Goal: Transaction & Acquisition: Purchase product/service

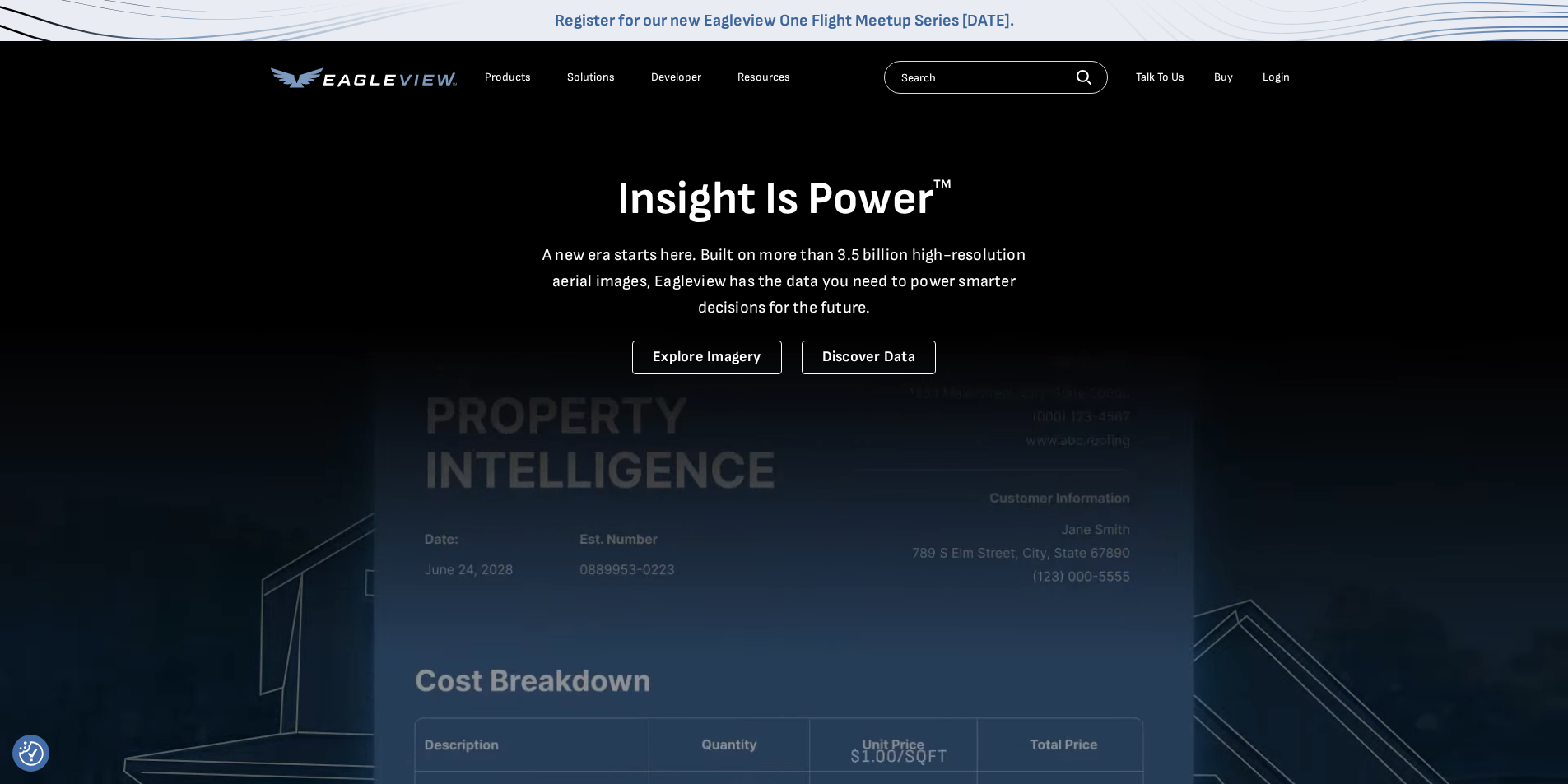
click at [1281, 72] on div "Login" at bounding box center [1276, 76] width 27 height 15
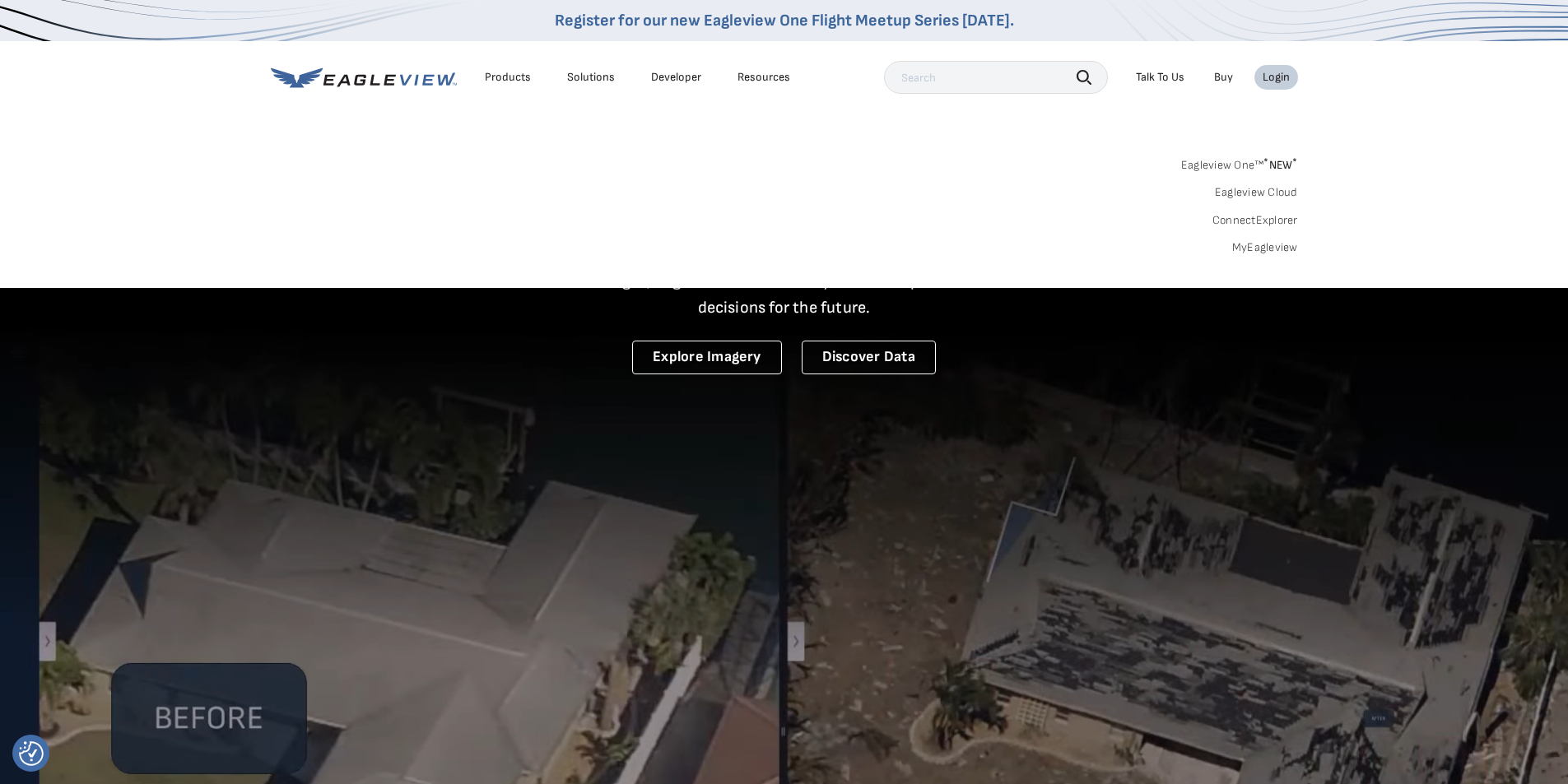
click at [1268, 250] on link "MyEagleview" at bounding box center [1264, 247] width 66 height 15
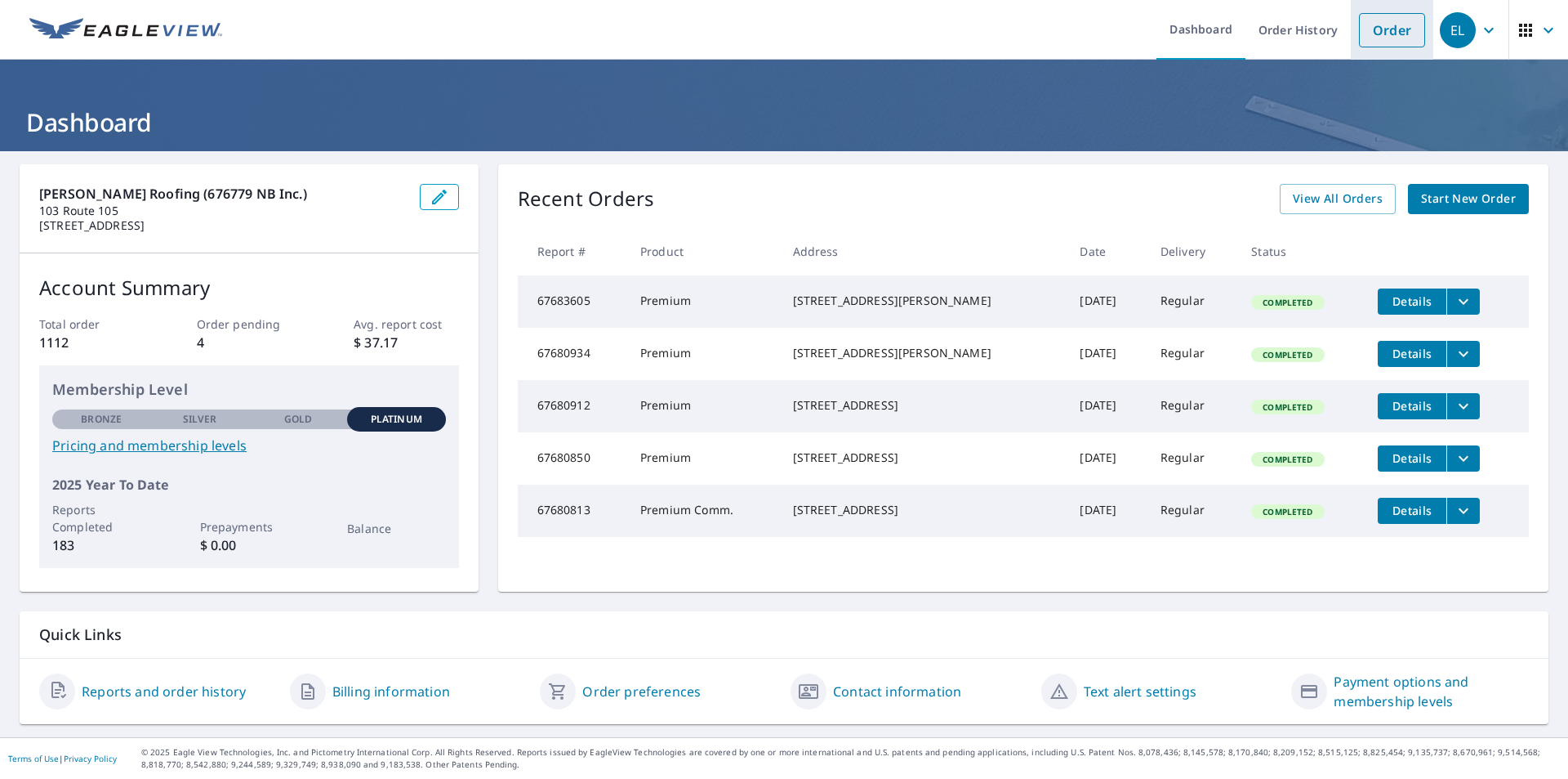
click at [1389, 40] on link "Order" at bounding box center [1392, 29] width 66 height 34
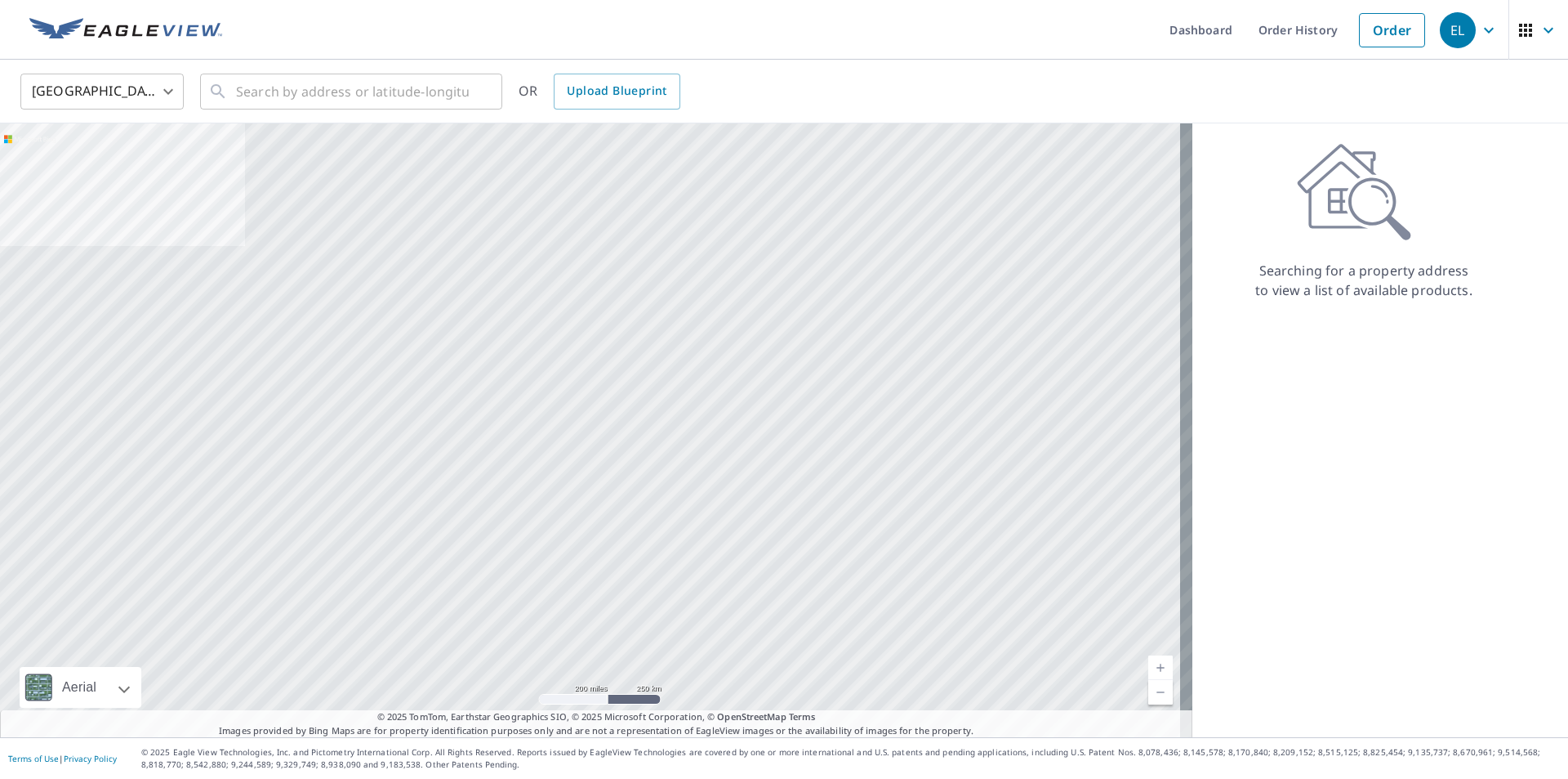
click at [139, 65] on div "United States US ​ ​ OR Upload Blueprint" at bounding box center [784, 91] width 1568 height 64
click at [150, 83] on body "EL EL Dashboard Order History Order EL United States US ​ ​ OR Upload Blueprint…" at bounding box center [784, 389] width 1568 height 779
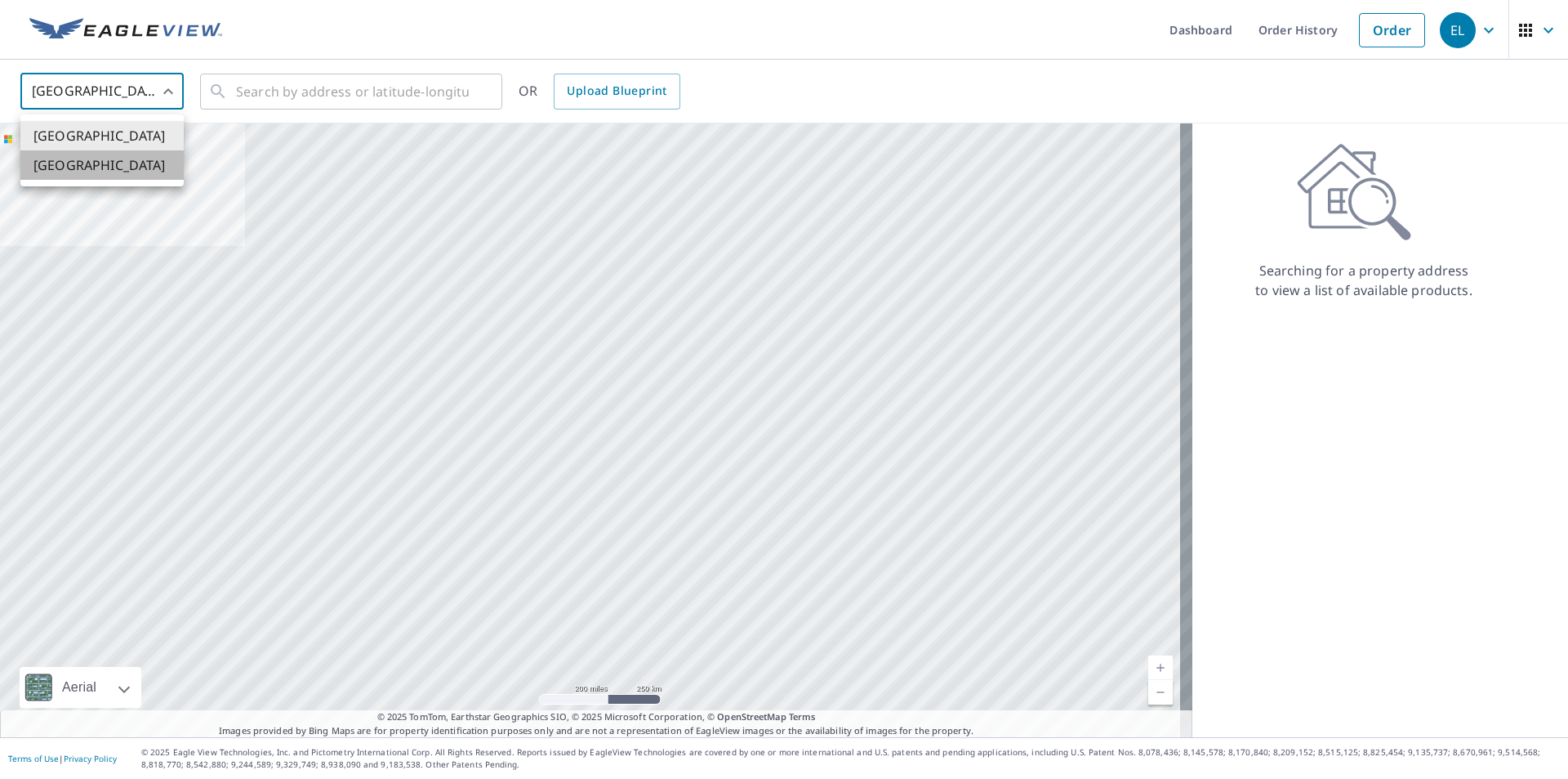
drag, startPoint x: 74, startPoint y: 163, endPoint x: 321, endPoint y: 76, distance: 261.9
click at [74, 164] on li "[GEOGRAPHIC_DATA]" at bounding box center [102, 165] width 163 height 29
type input "CA"
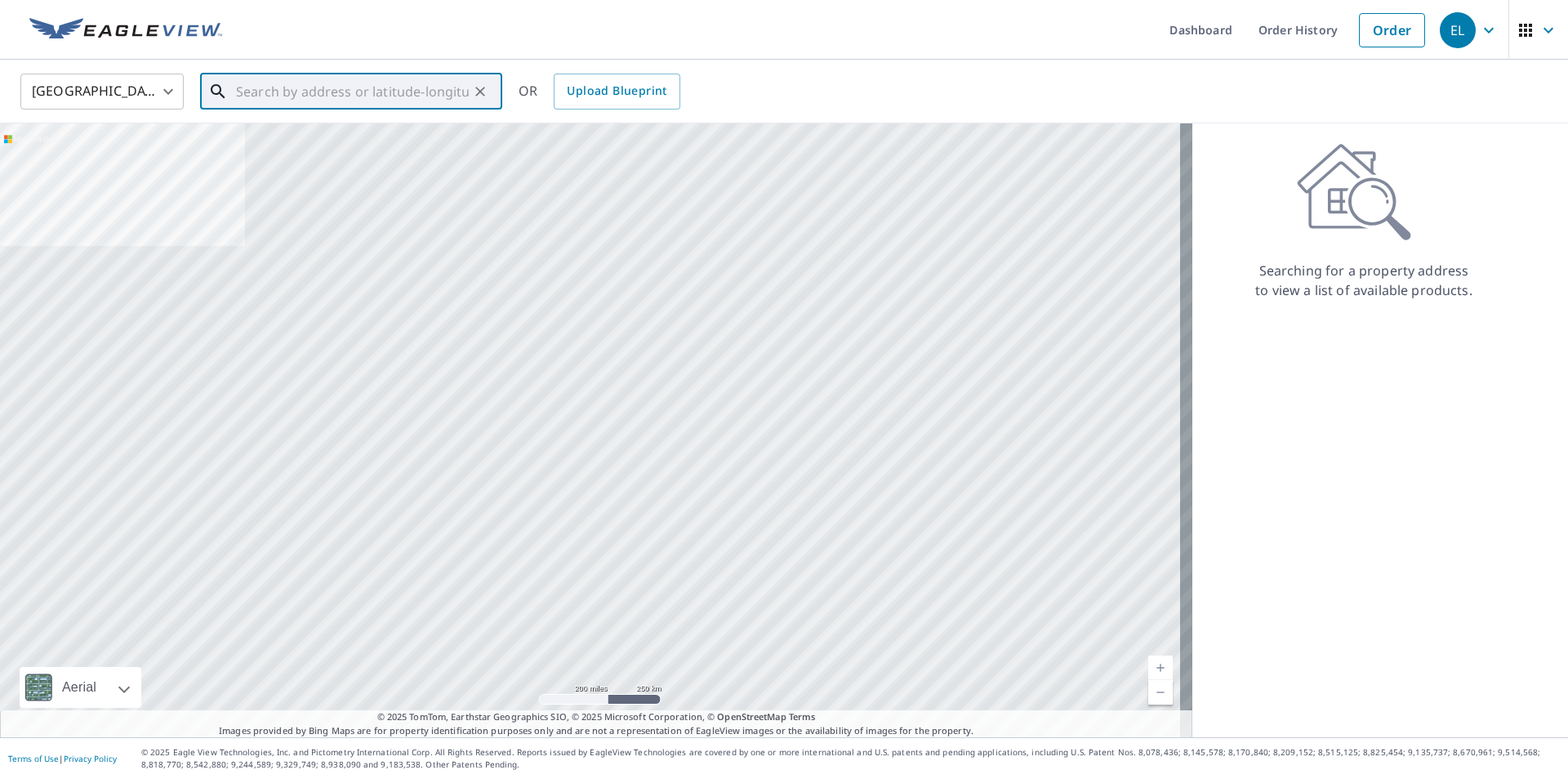
click at [322, 76] on input "text" at bounding box center [353, 91] width 233 height 46
click at [322, 85] on input "text" at bounding box center [353, 91] width 233 height 46
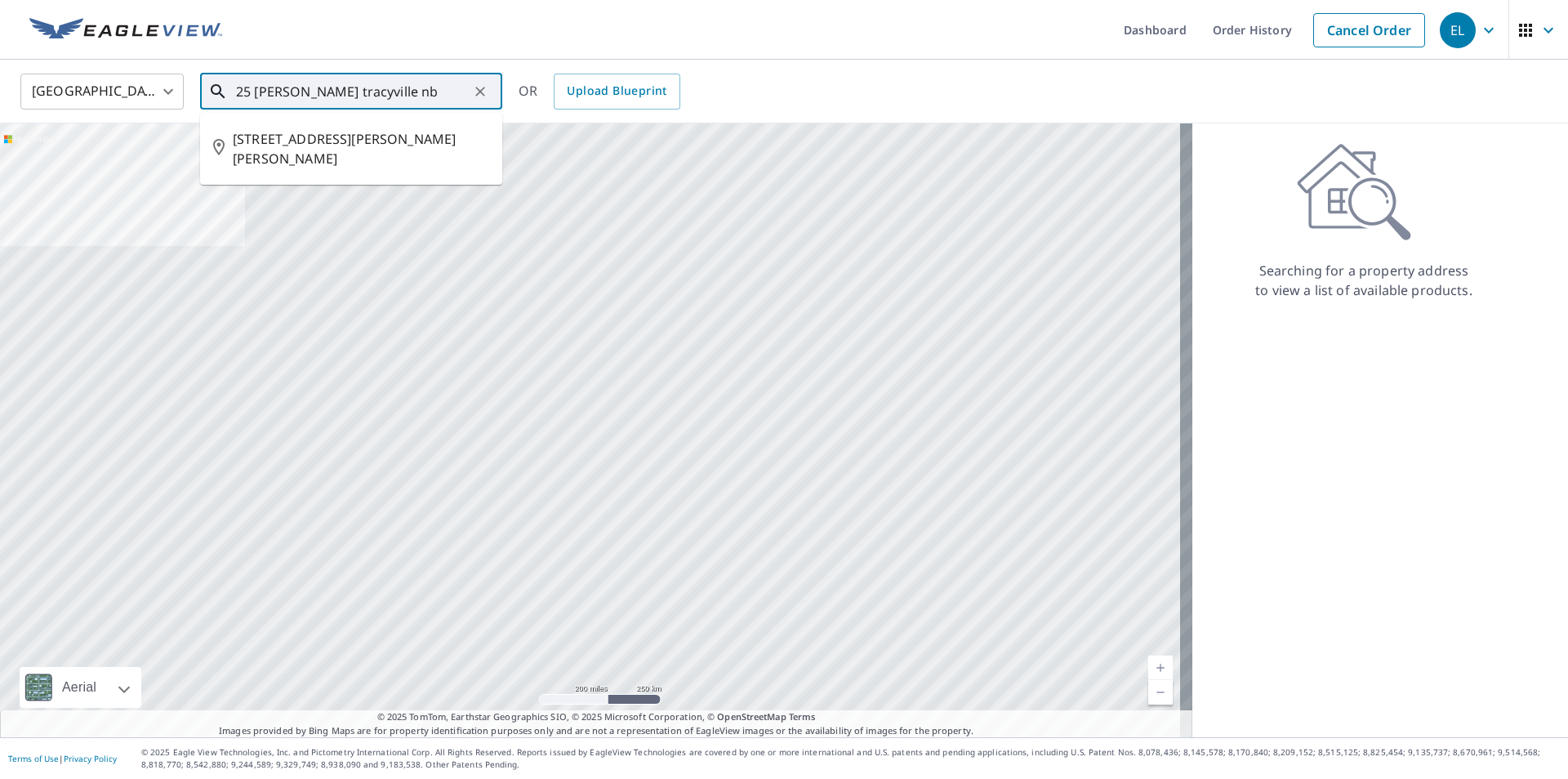
type input "25 macdonald tracyville nb"
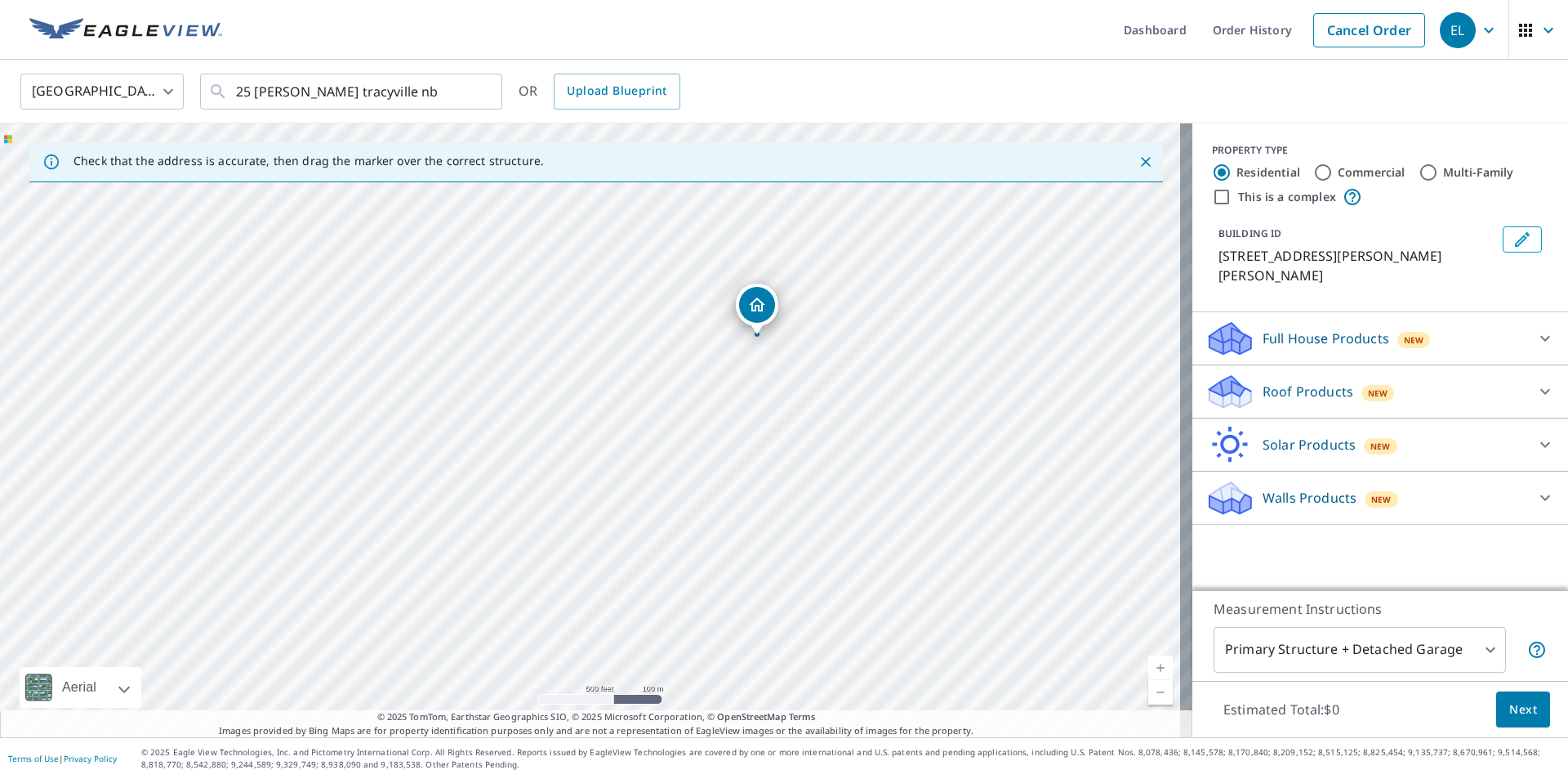
click at [1298, 390] on p "Roof Products" at bounding box center [1307, 391] width 90 height 19
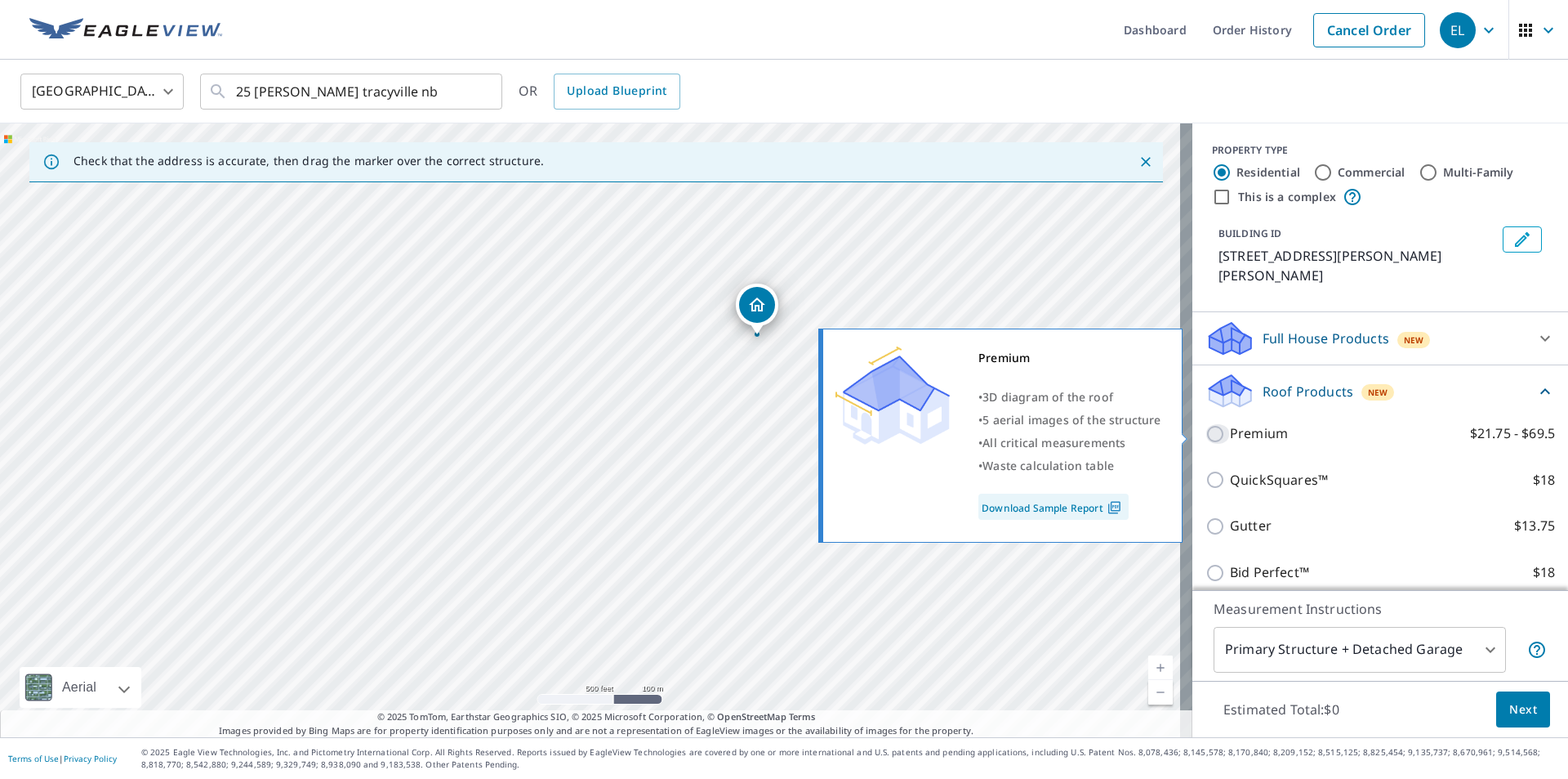
click at [1205, 438] on input "Premium $21.75 - $69.5" at bounding box center [1217, 434] width 24 height 19
checkbox input "true"
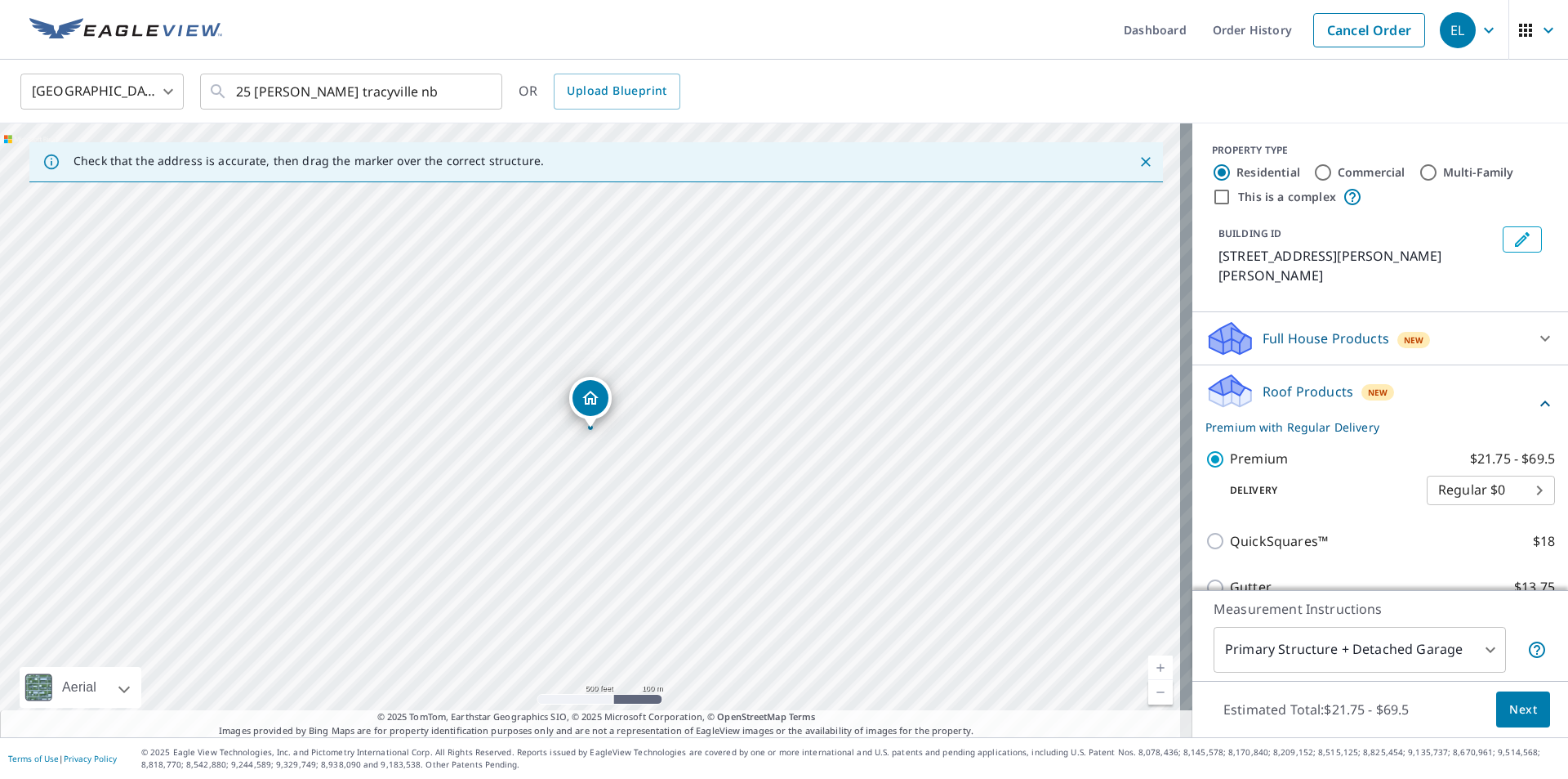
click at [1327, 642] on body "EL EL Dashboard Order History Cancel Order EL Canada CA ​ 25 macdonald tracyvil…" at bounding box center [784, 389] width 1568 height 779
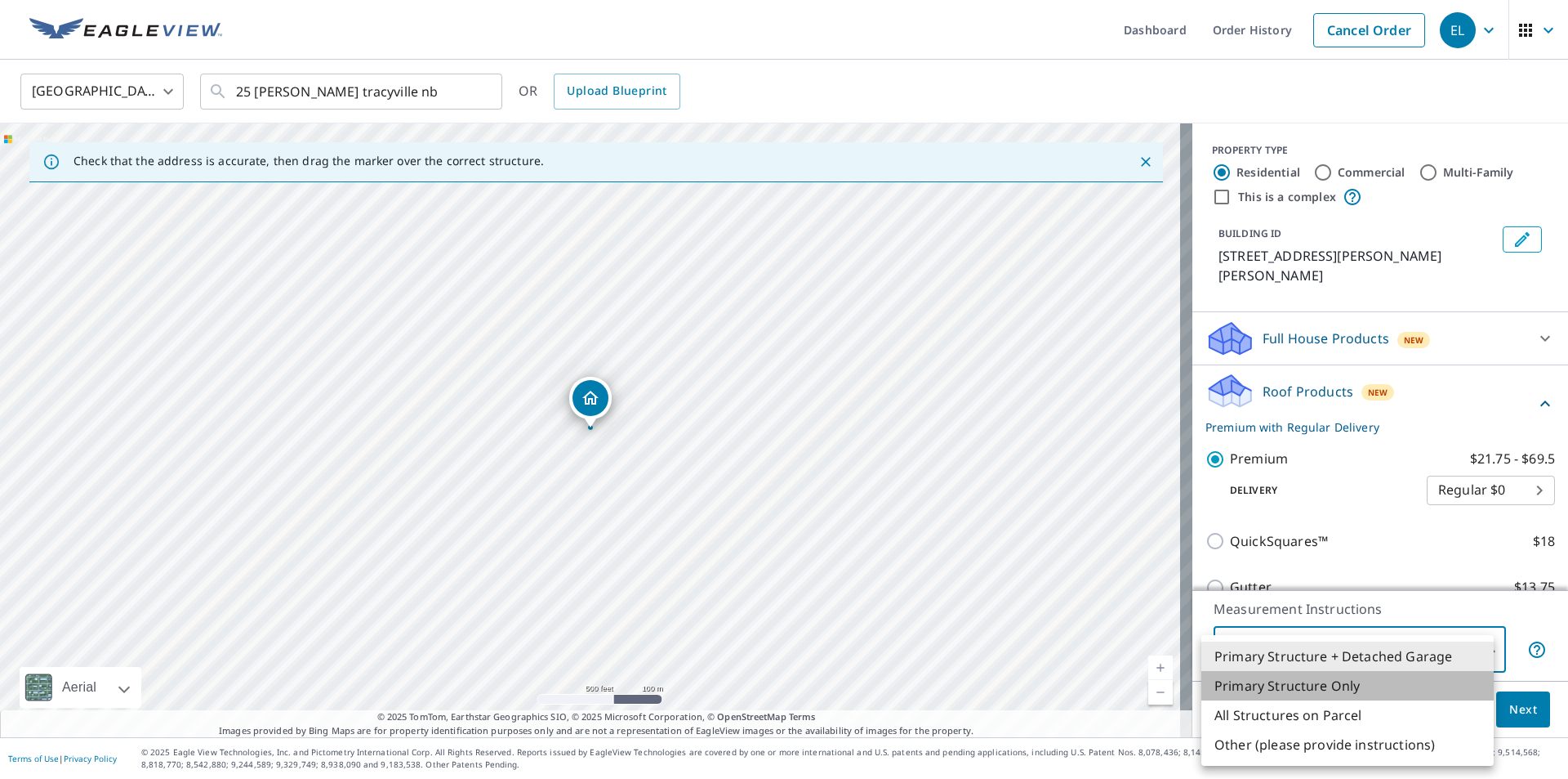
click at [1254, 688] on li "Primary Structure Only" at bounding box center [1347, 686] width 293 height 29
type input "2"
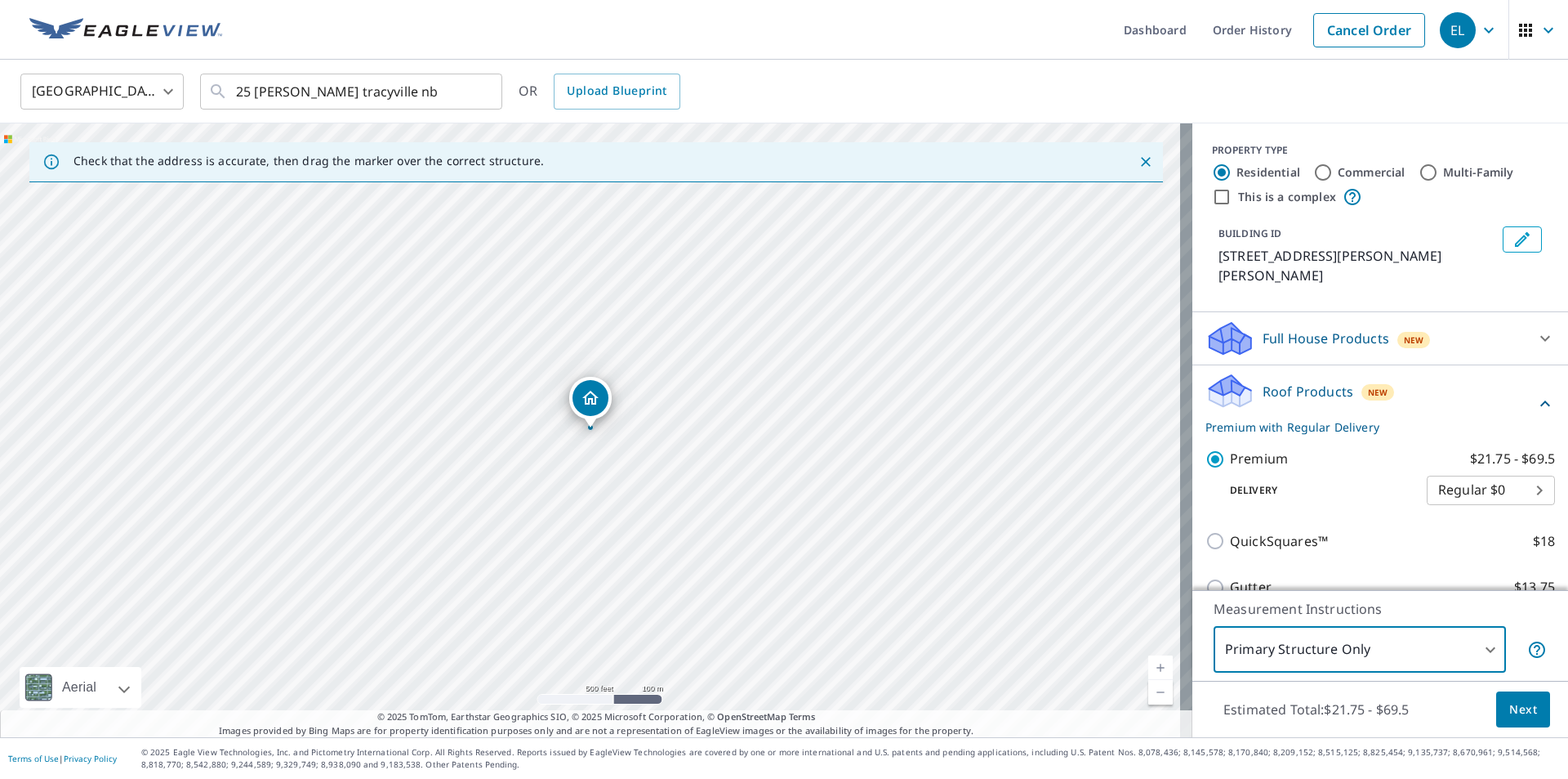
click at [1510, 704] on span "Next" at bounding box center [1523, 709] width 28 height 20
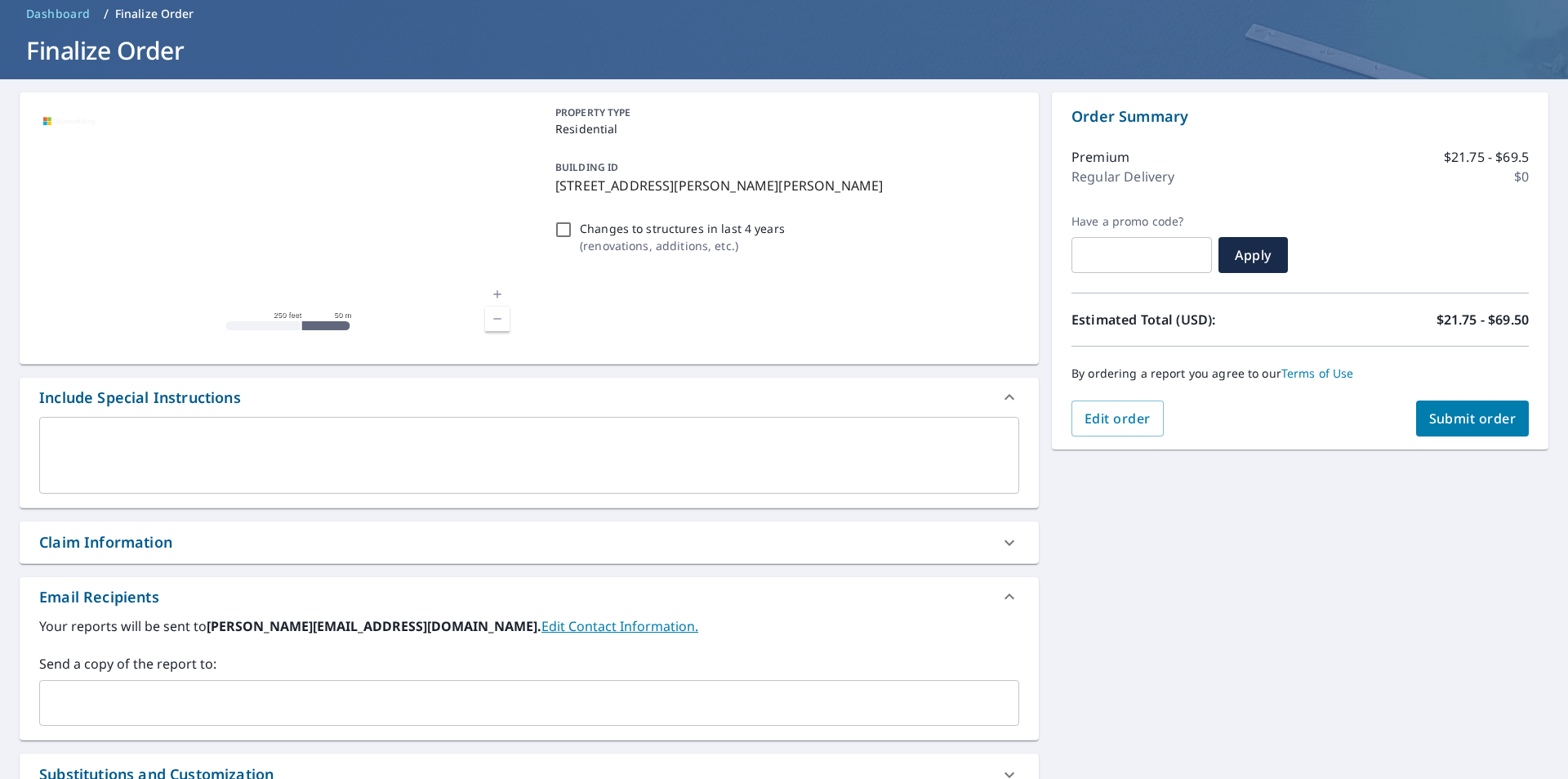
scroll to position [82, 0]
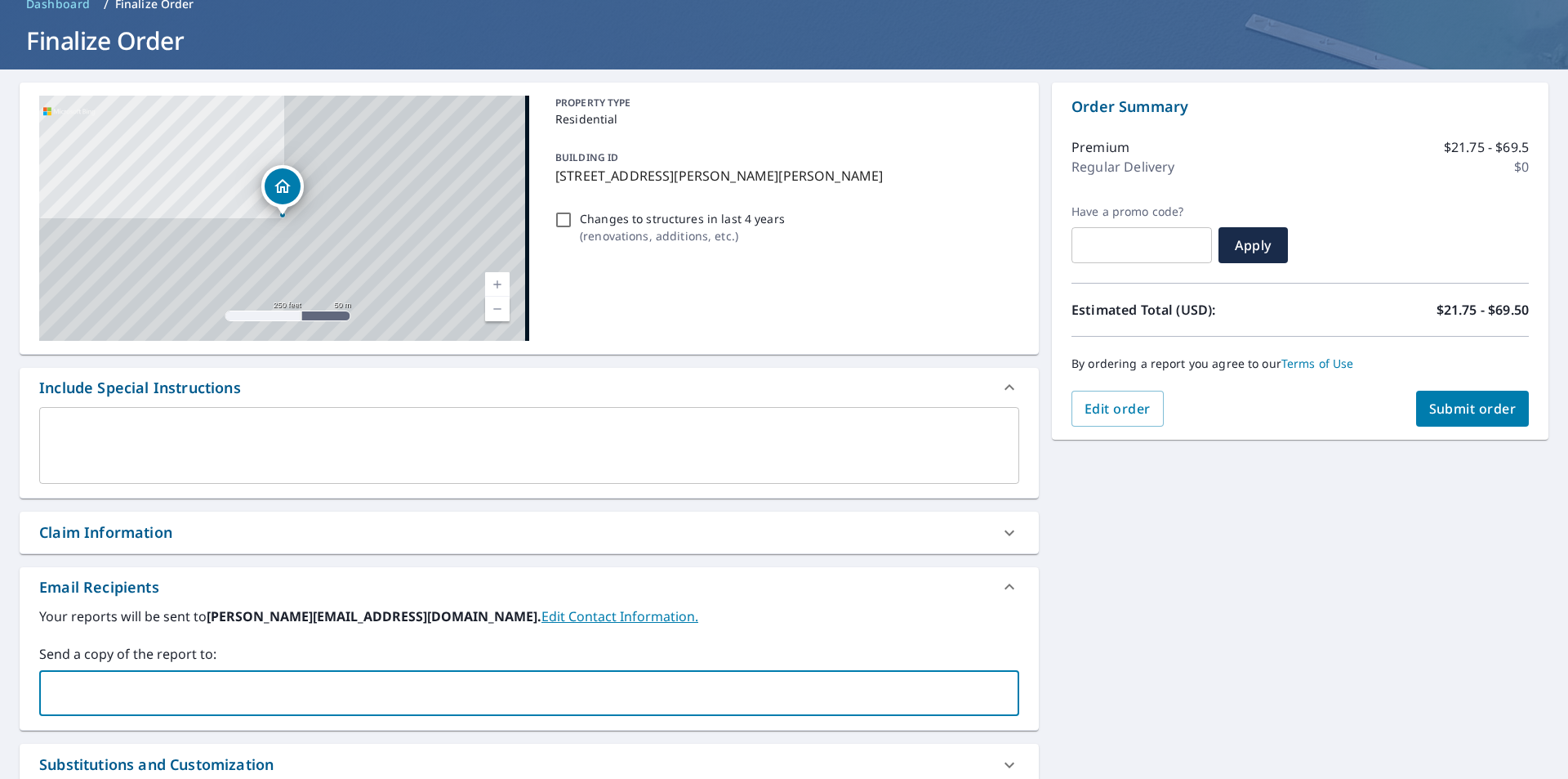
drag, startPoint x: 84, startPoint y: 692, endPoint x: 146, endPoint y: 674, distance: 64.6
click at [84, 690] on input "text" at bounding box center [517, 693] width 941 height 31
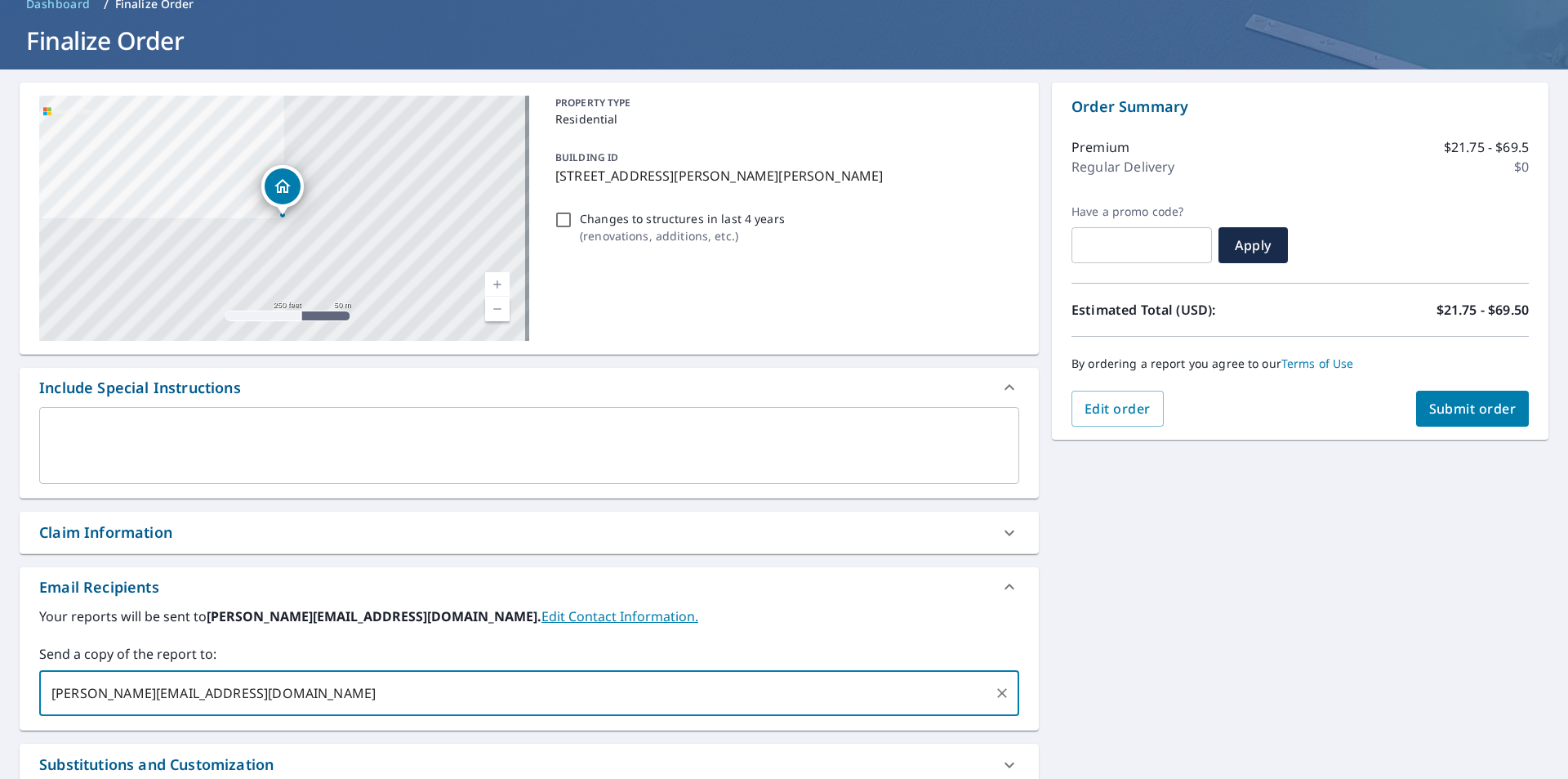
type input "christina.jlroofing@gmail.com"
click at [1459, 427] on div "Order Summary Premium $21.75 - $69.5 Regular Delivery $0 Have a promo code? ​ A…" at bounding box center [1300, 261] width 497 height 357
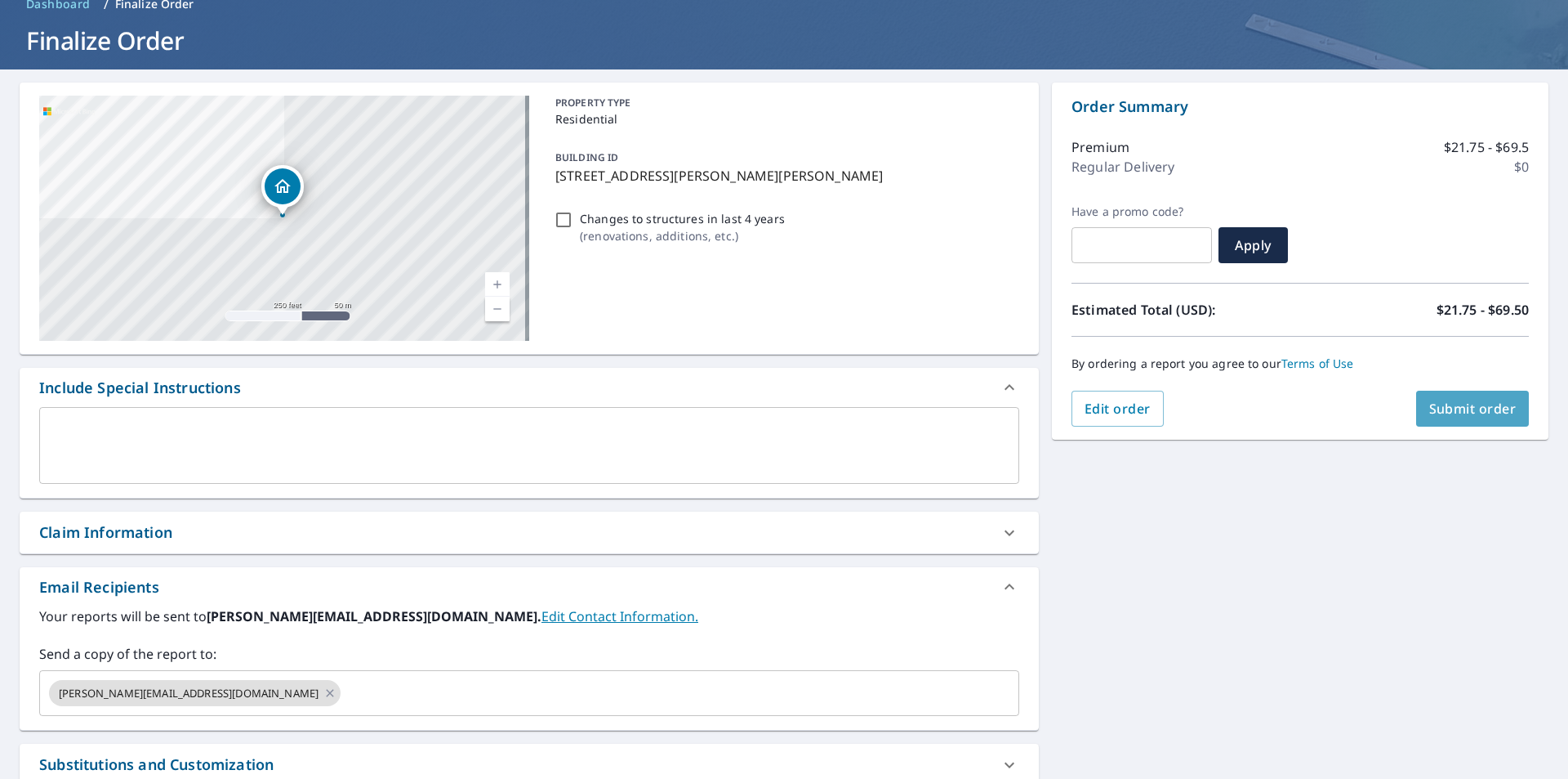
click at [1461, 400] on span "Submit order" at bounding box center [1474, 408] width 87 height 18
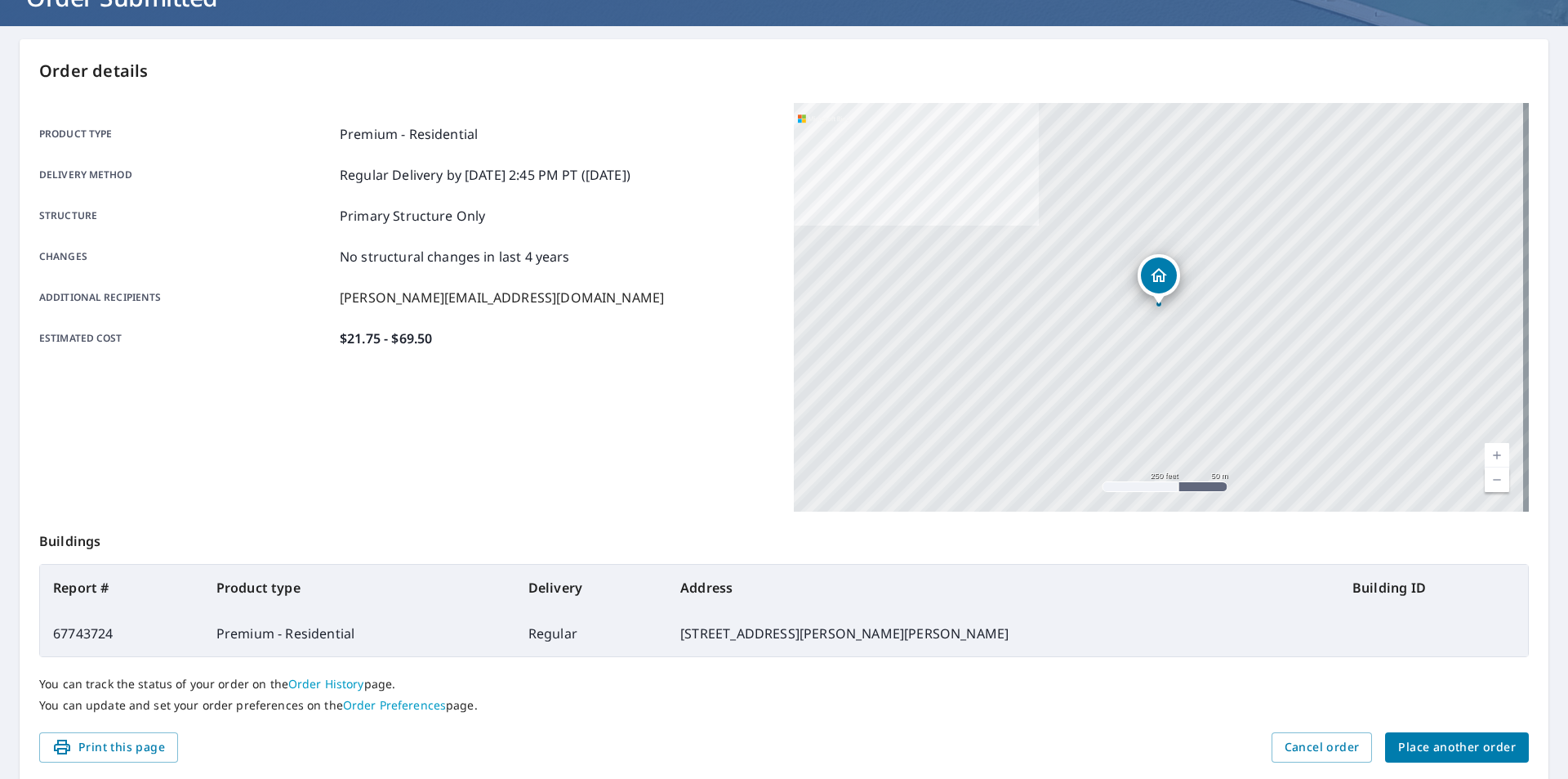
scroll to position [183, 0]
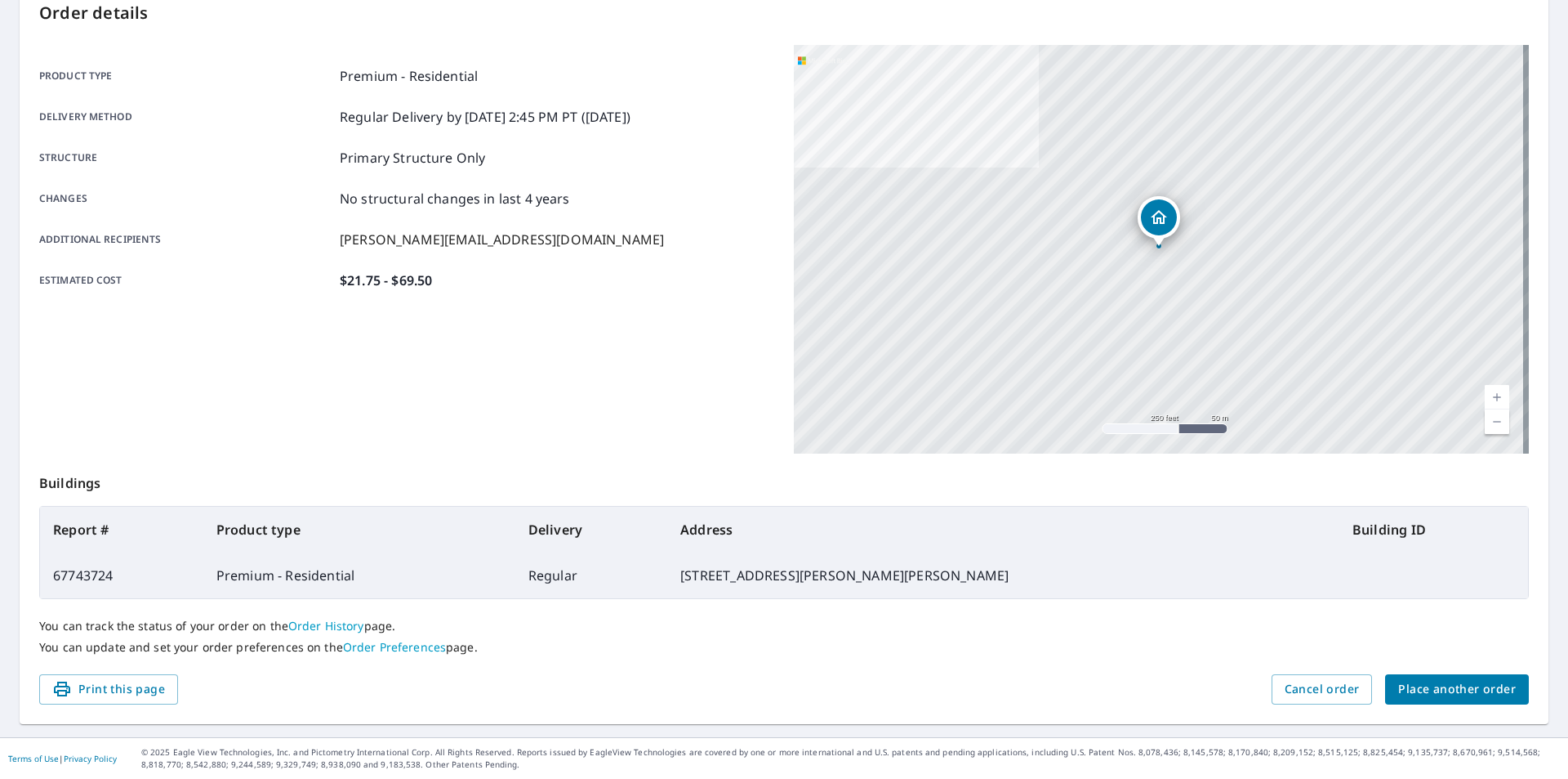
click at [1445, 694] on span "Place another order" at bounding box center [1457, 689] width 118 height 20
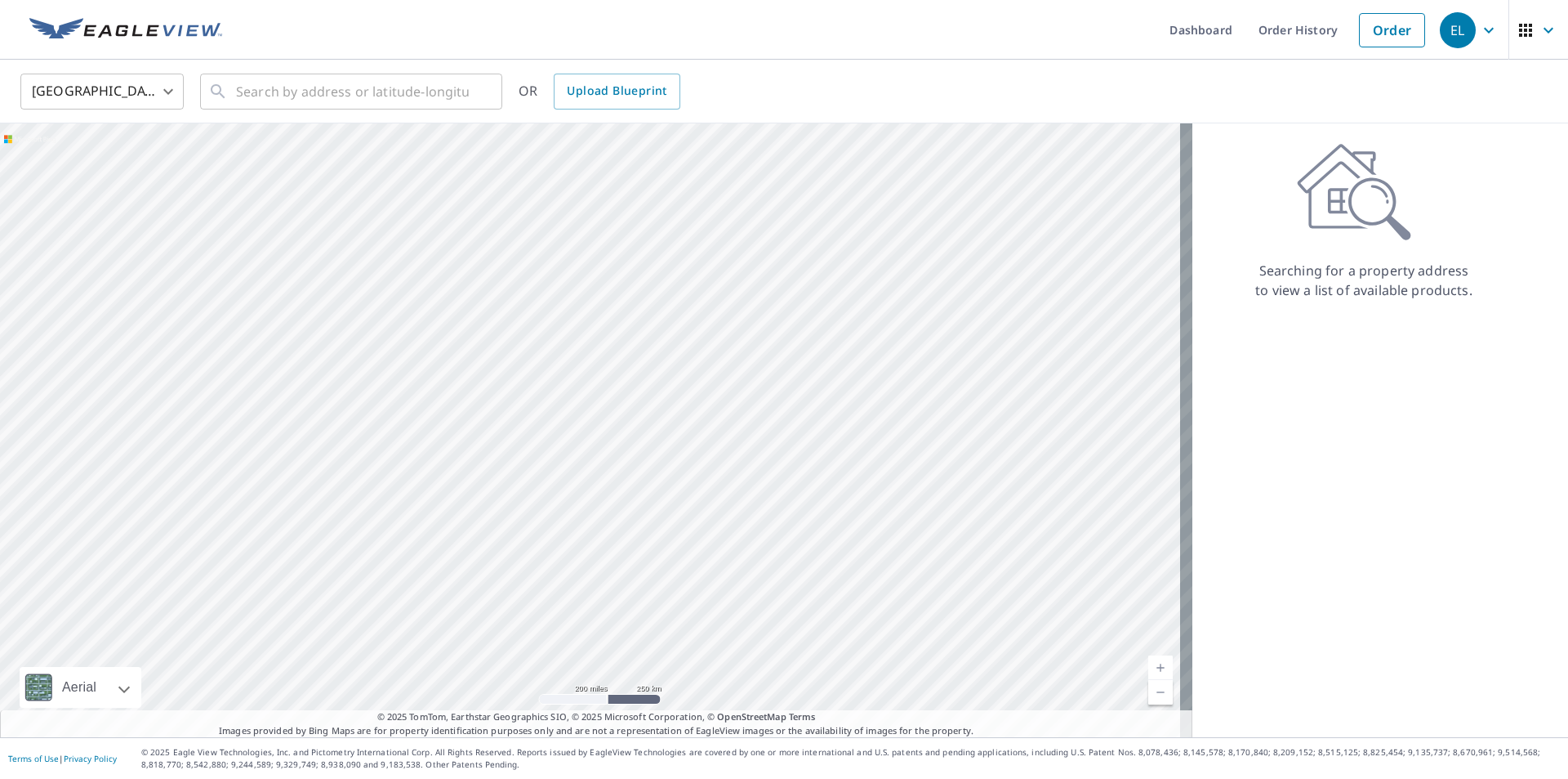
click at [158, 89] on body "EL EL Dashboard Order History Order EL United States US ​ ​ OR Upload Blueprint…" at bounding box center [784, 389] width 1568 height 779
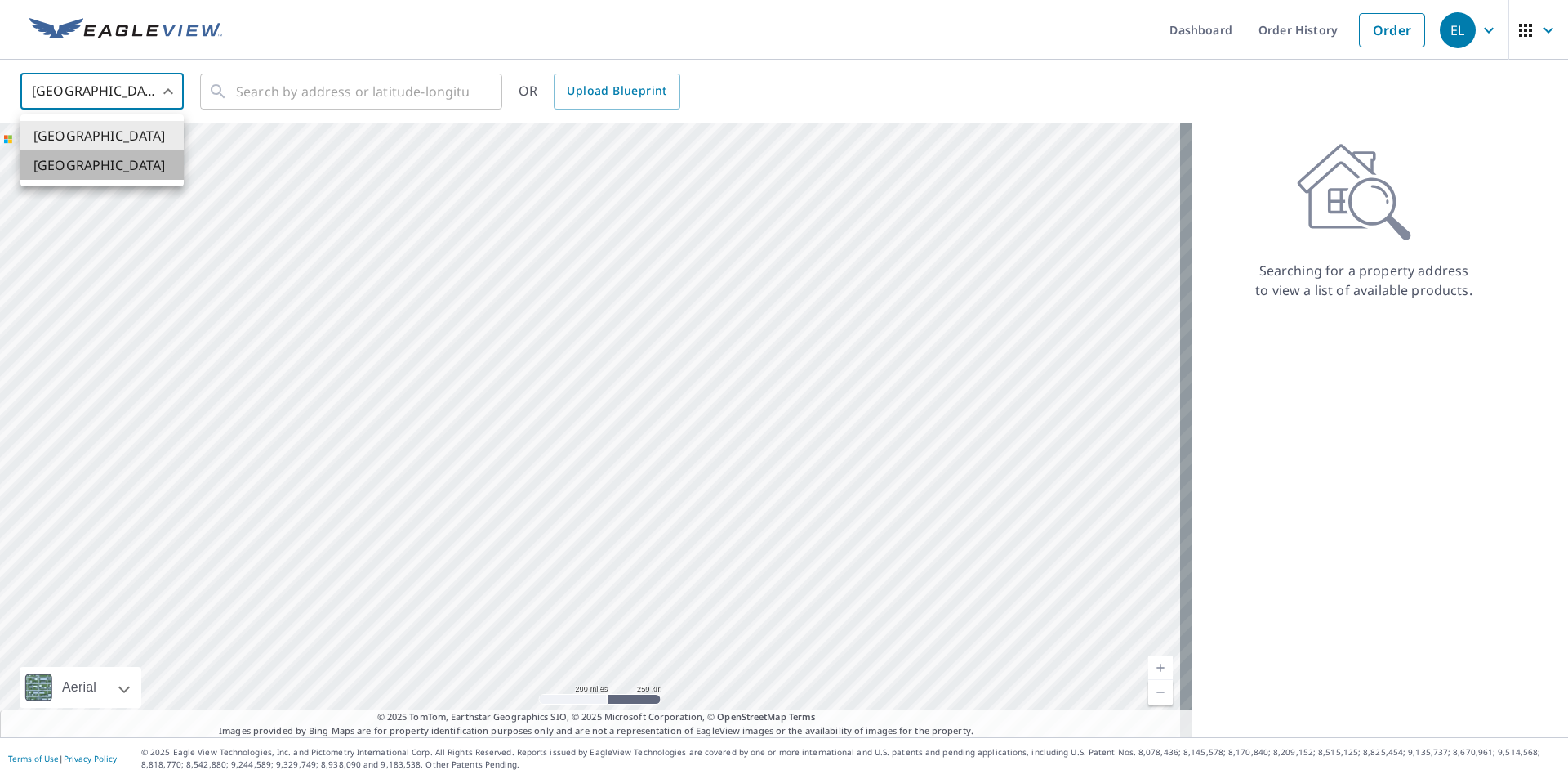
click at [55, 167] on li "[GEOGRAPHIC_DATA]" at bounding box center [102, 165] width 163 height 29
type input "CA"
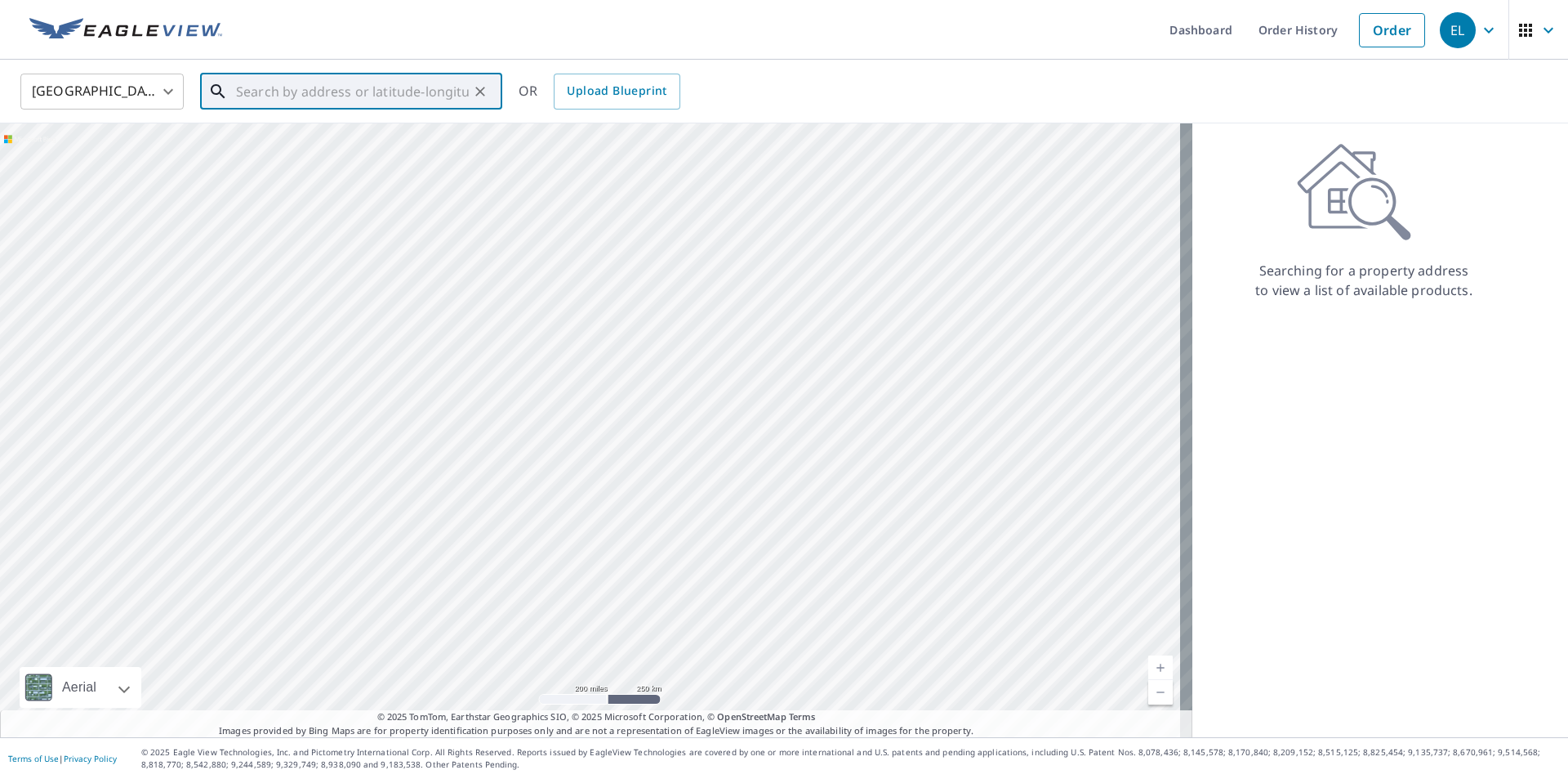
click at [349, 89] on input "text" at bounding box center [353, 91] width 233 height 46
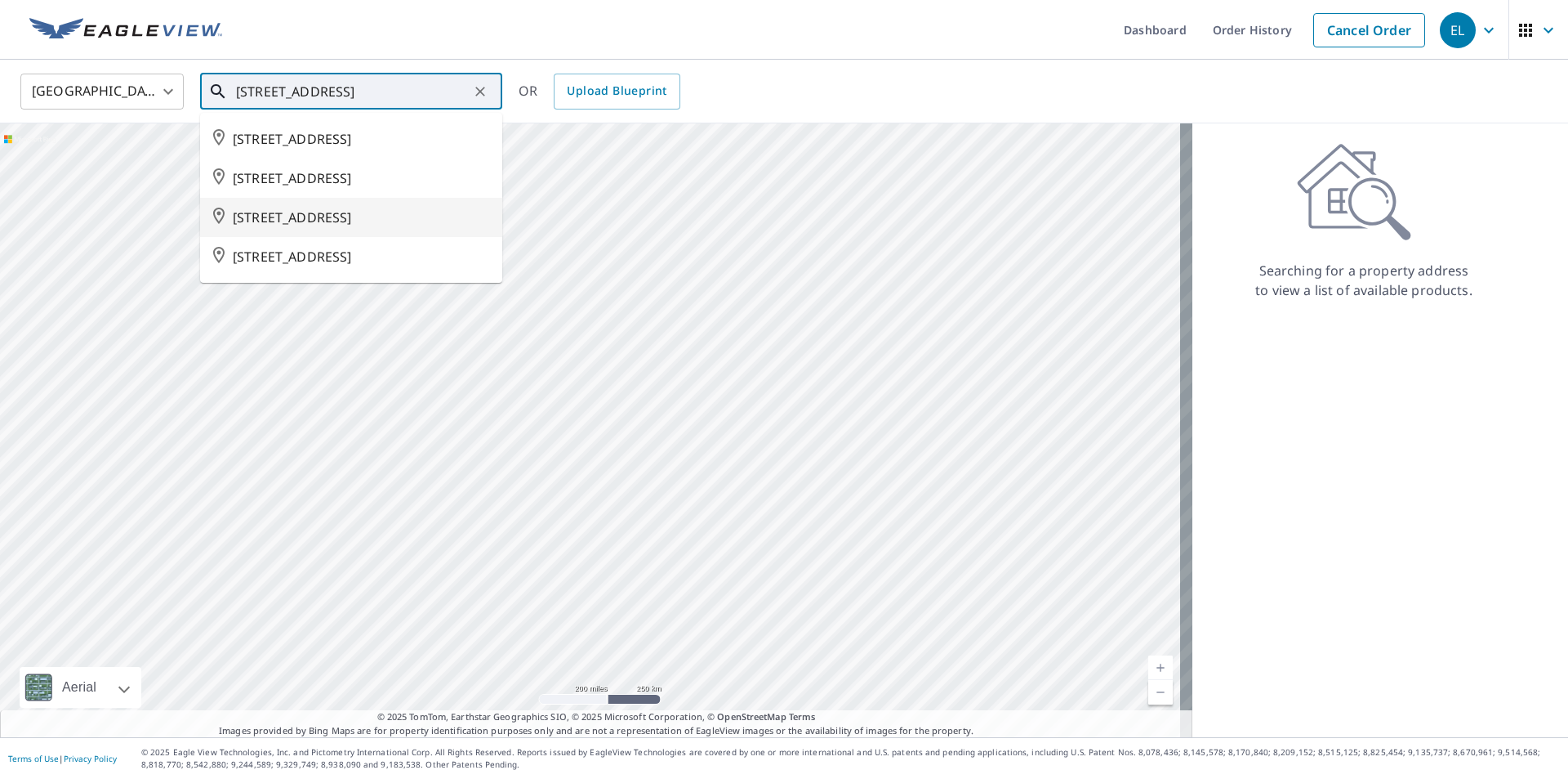
click at [434, 213] on span "6 MACINTOSH ST FREDERICTON NB E3C1L8" at bounding box center [362, 217] width 257 height 19
type input "6 MACINTOSH ST FREDERICTON NB E3C1L8"
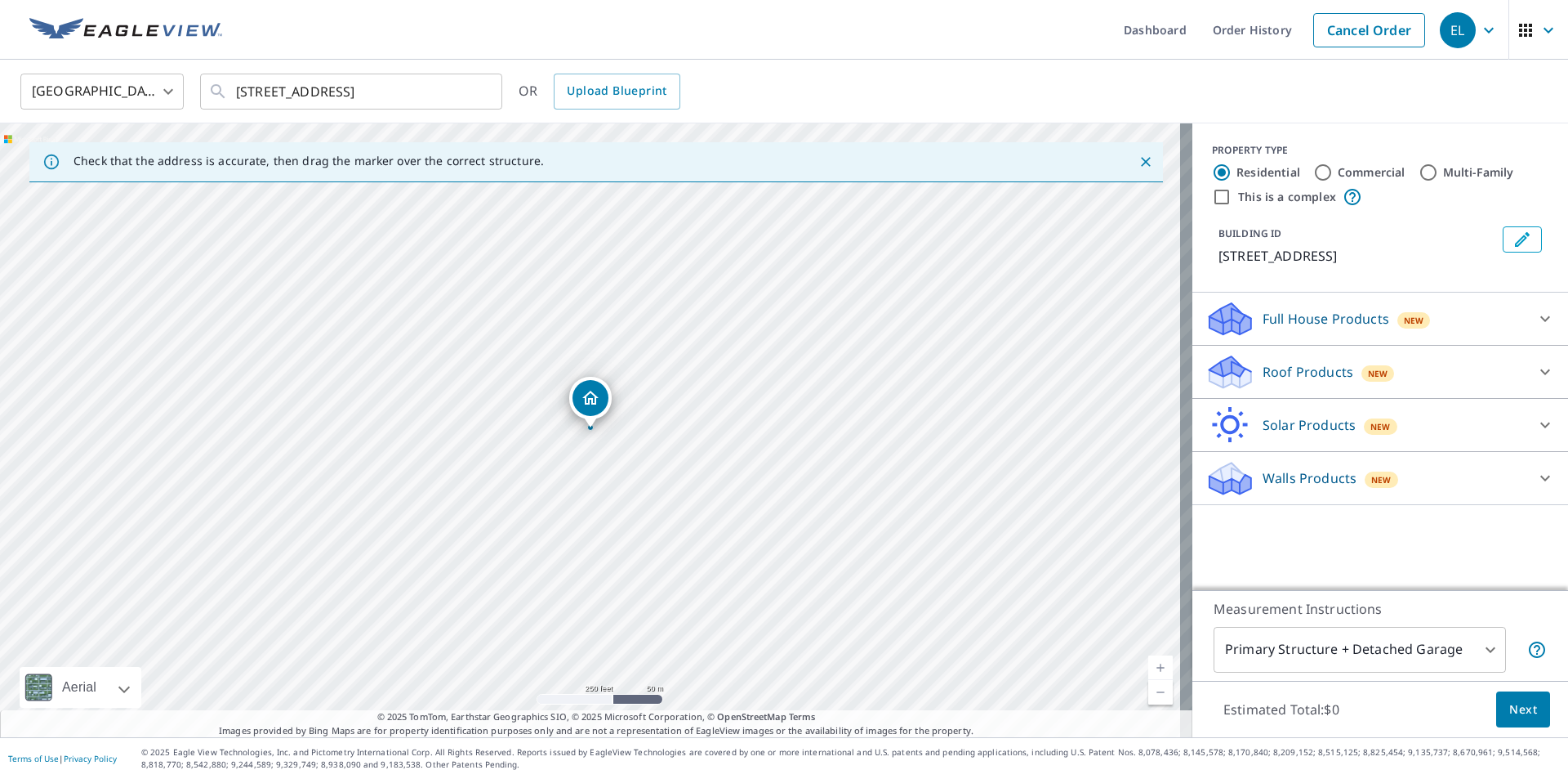
click at [1281, 381] on p "Roof Products" at bounding box center [1307, 372] width 90 height 19
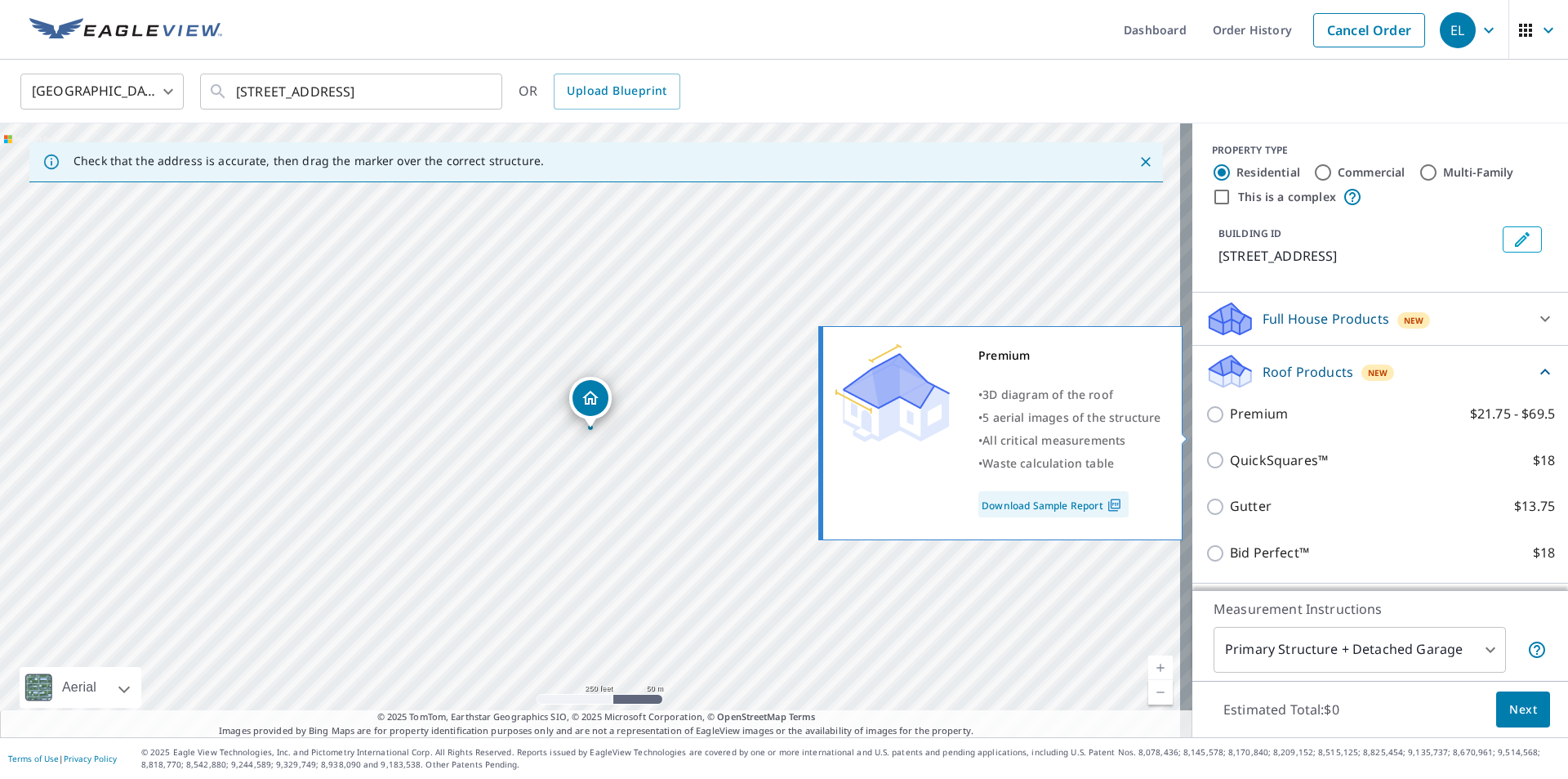
click at [1210, 424] on input "Premium $21.75 - $69.5" at bounding box center [1217, 414] width 24 height 19
checkbox input "true"
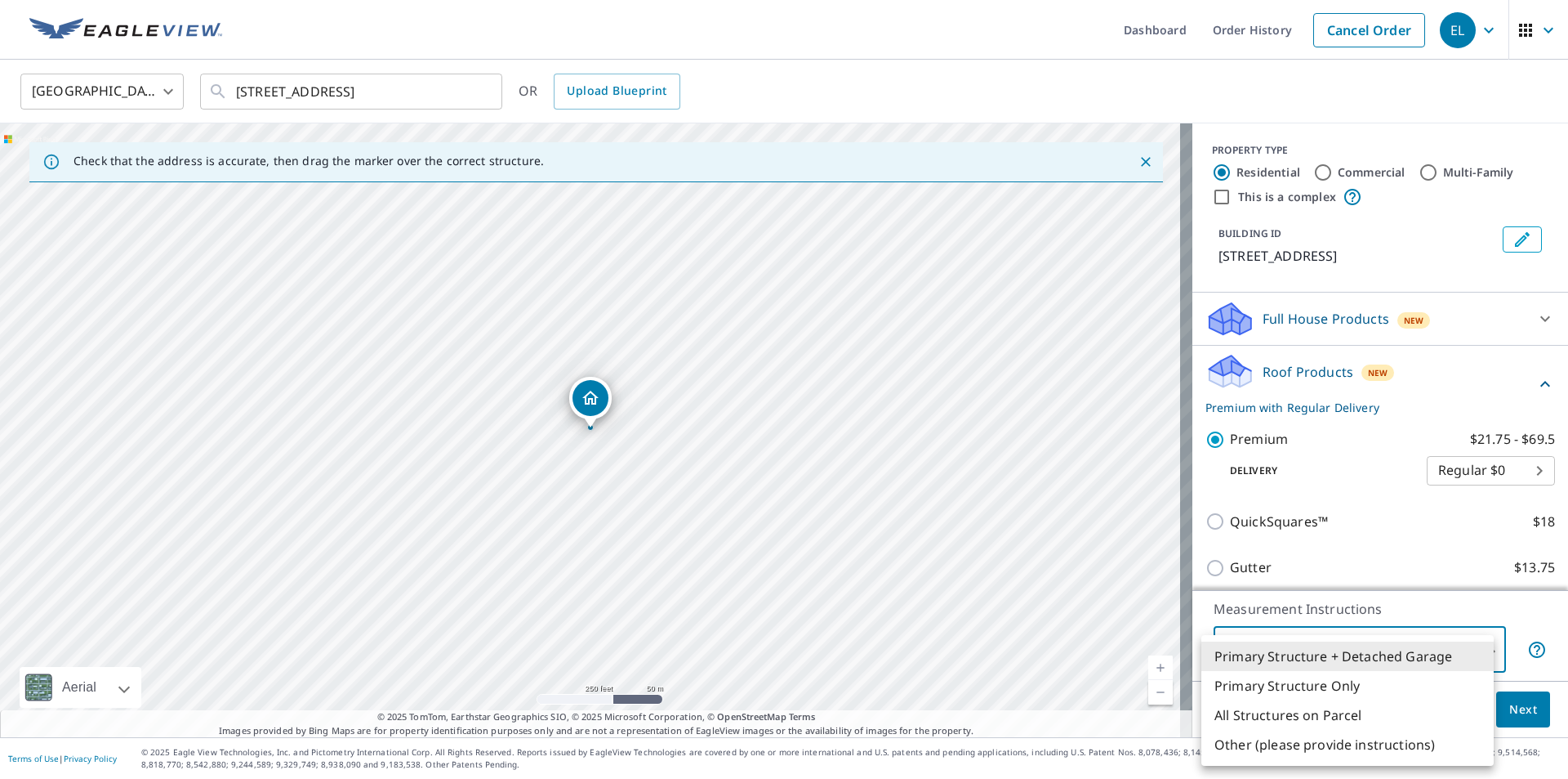
click at [1367, 657] on body "EL EL Dashboard Order History Cancel Order EL Canada CA ​ 6 MACINTOSH ST FREDER…" at bounding box center [784, 389] width 1568 height 779
click at [1301, 684] on li "Primary Structure Only" at bounding box center [1347, 686] width 293 height 29
type input "2"
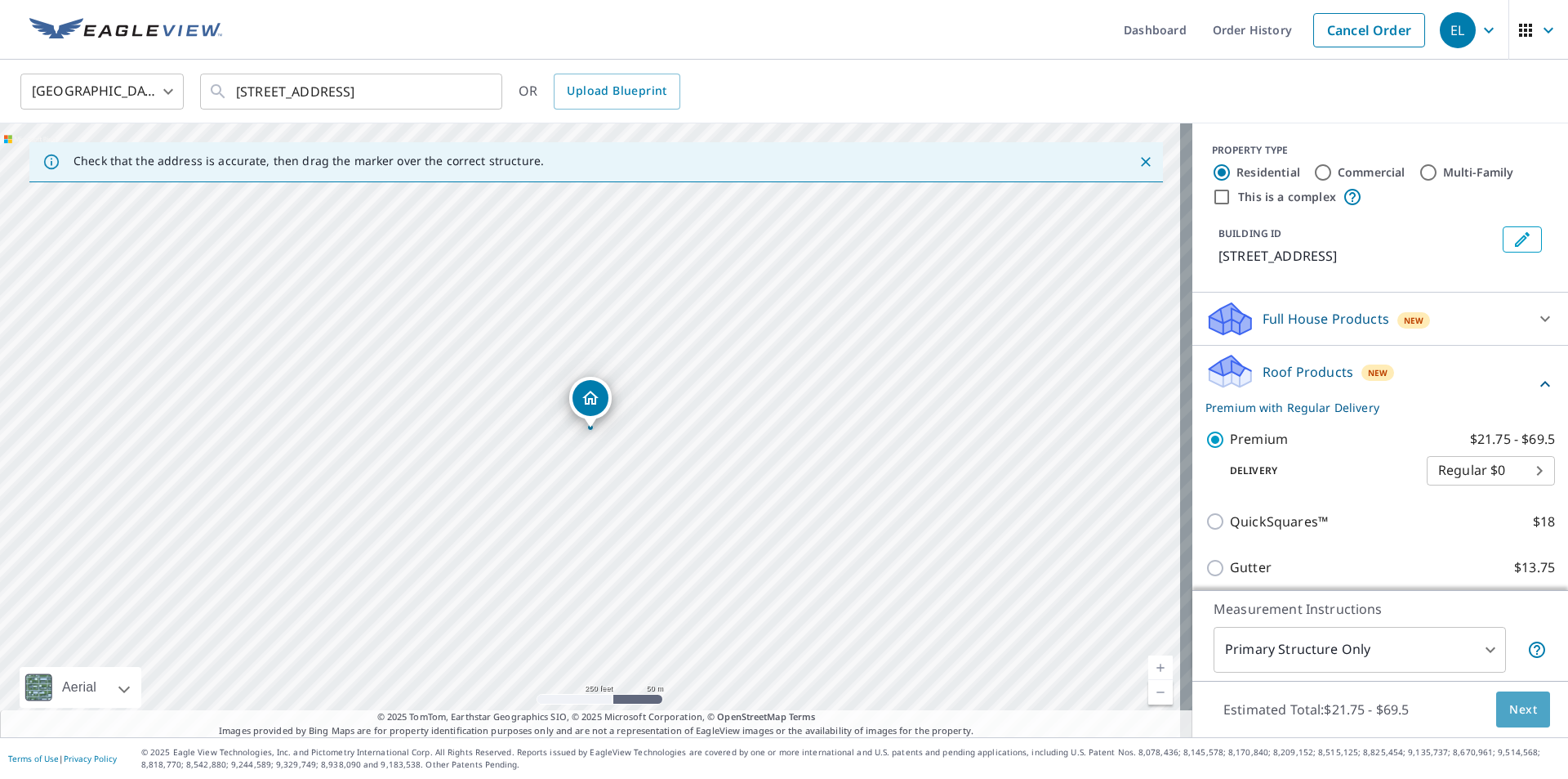
click at [1517, 706] on span "Next" at bounding box center [1523, 709] width 28 height 20
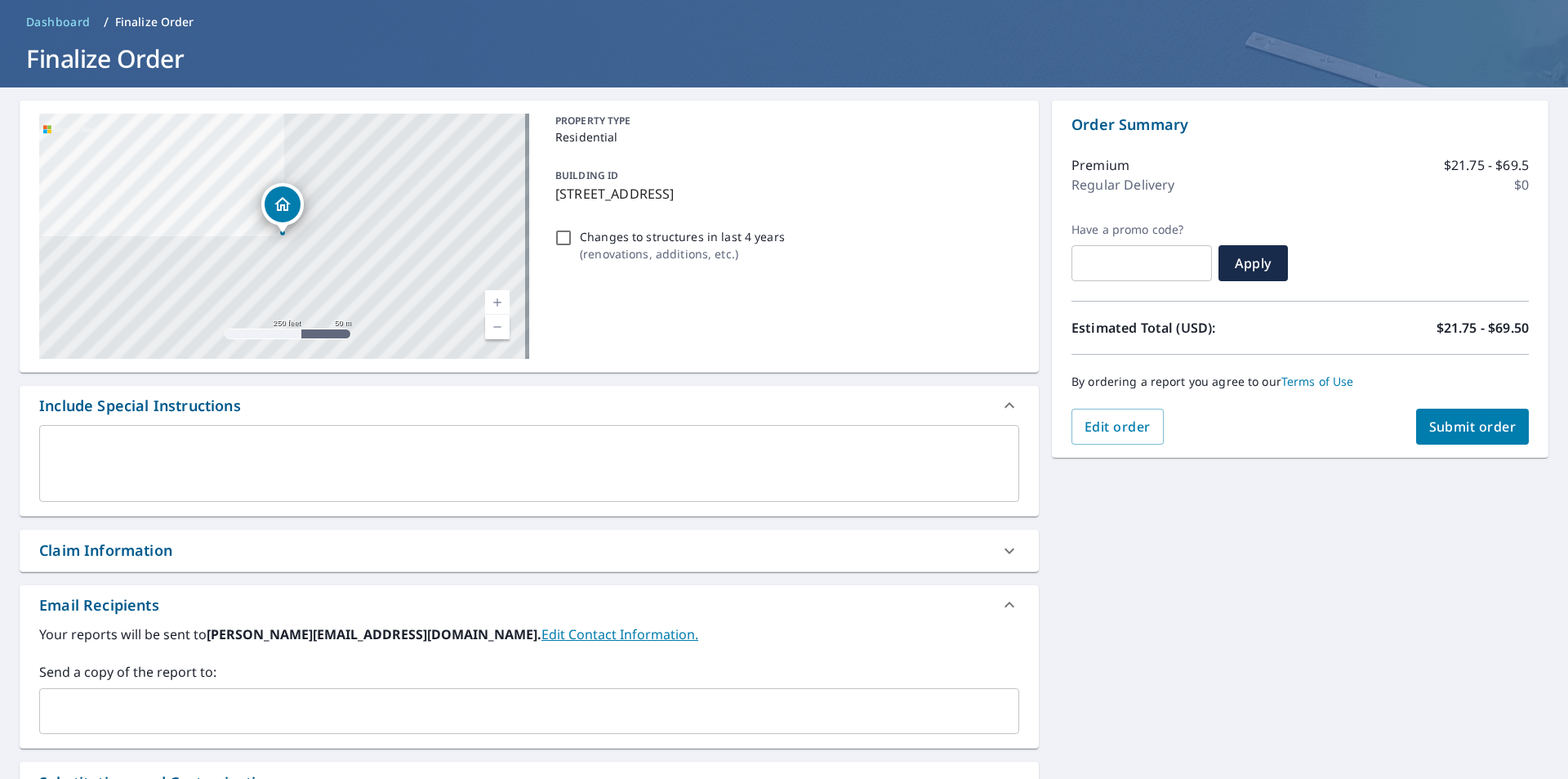
scroll to position [82, 0]
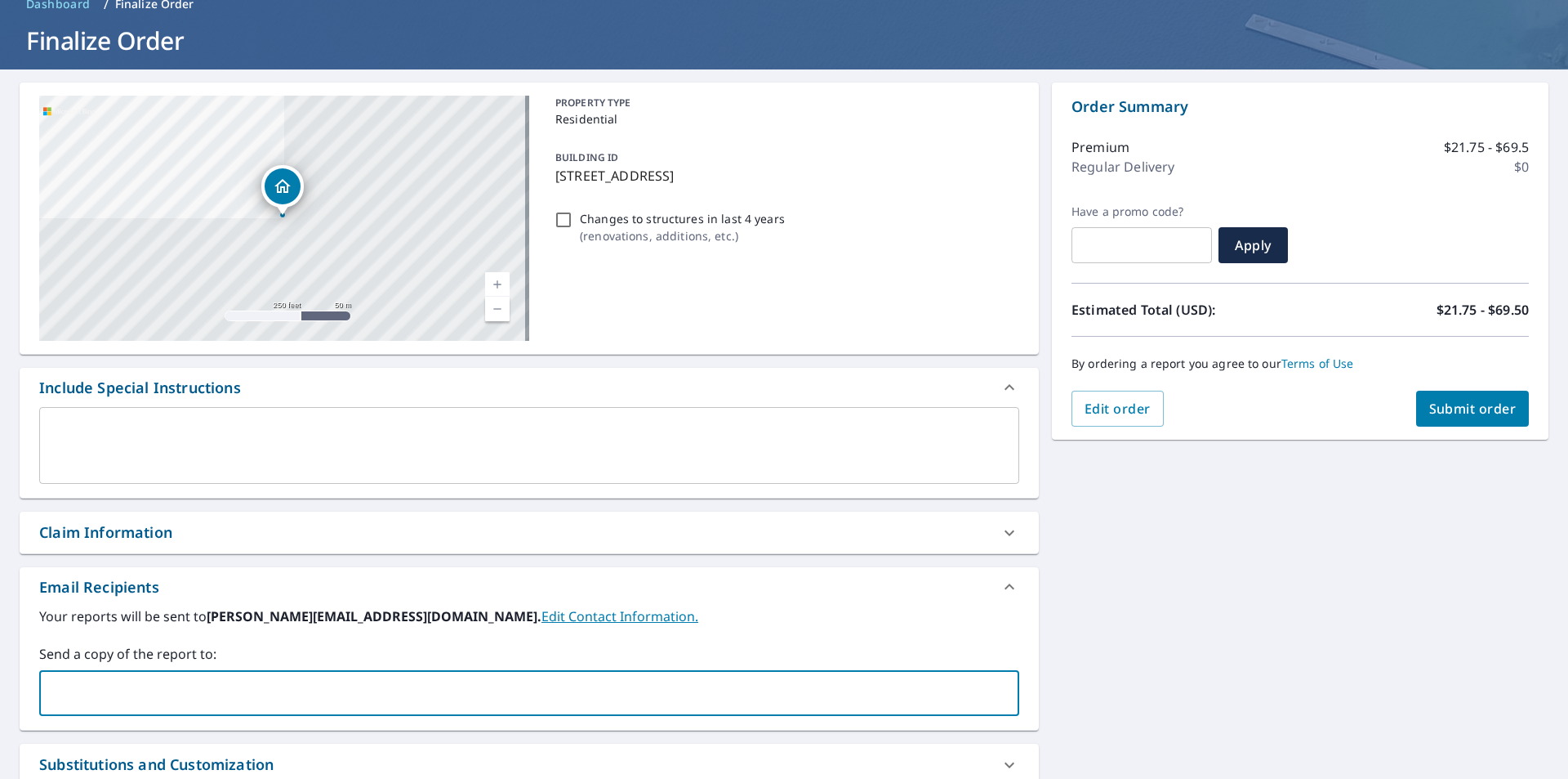
click at [133, 687] on input "text" at bounding box center [517, 693] width 941 height 31
type input "christina.jlroofing@gmail.com"
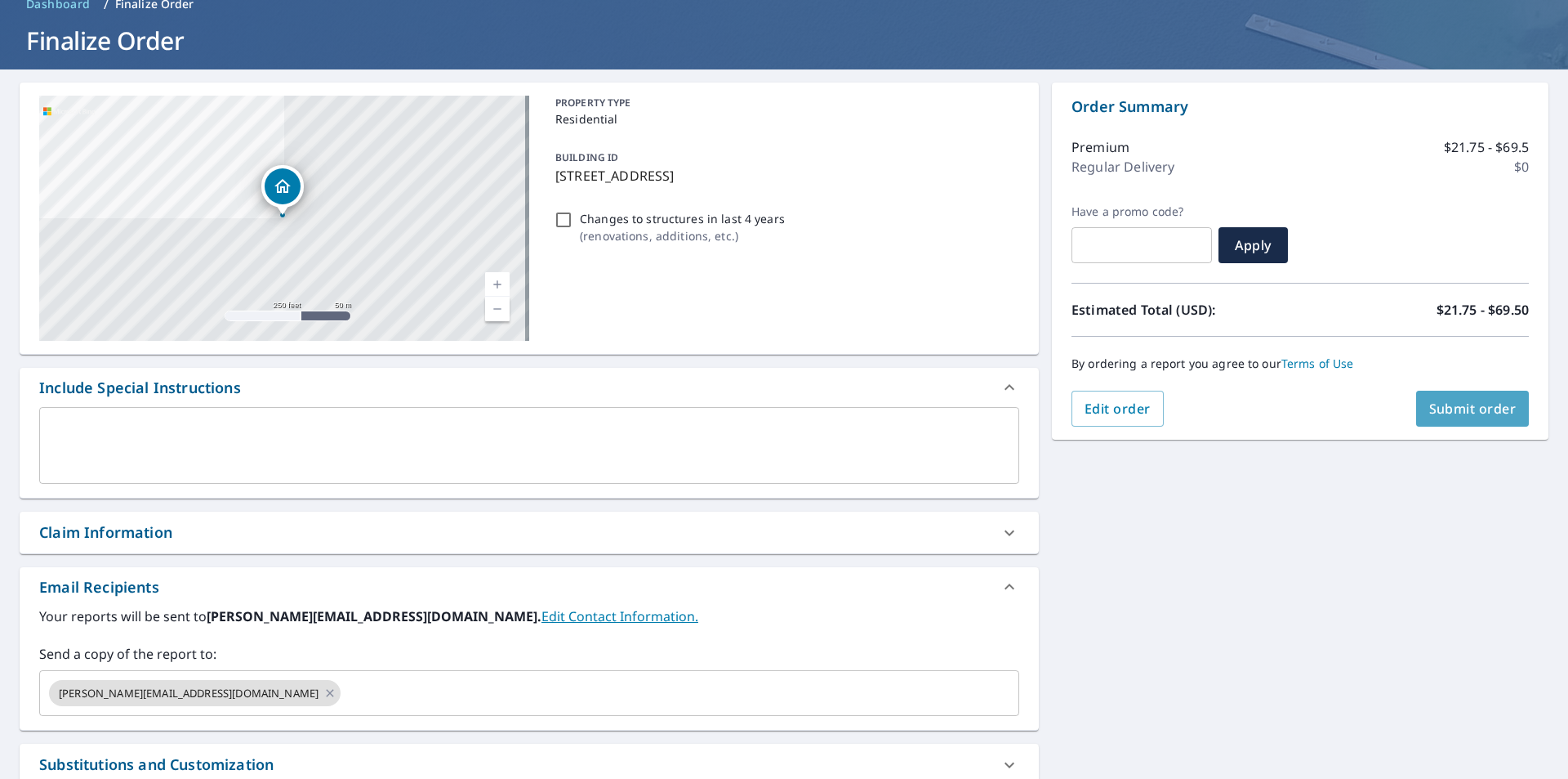
click at [1455, 408] on span "Submit order" at bounding box center [1474, 408] width 87 height 18
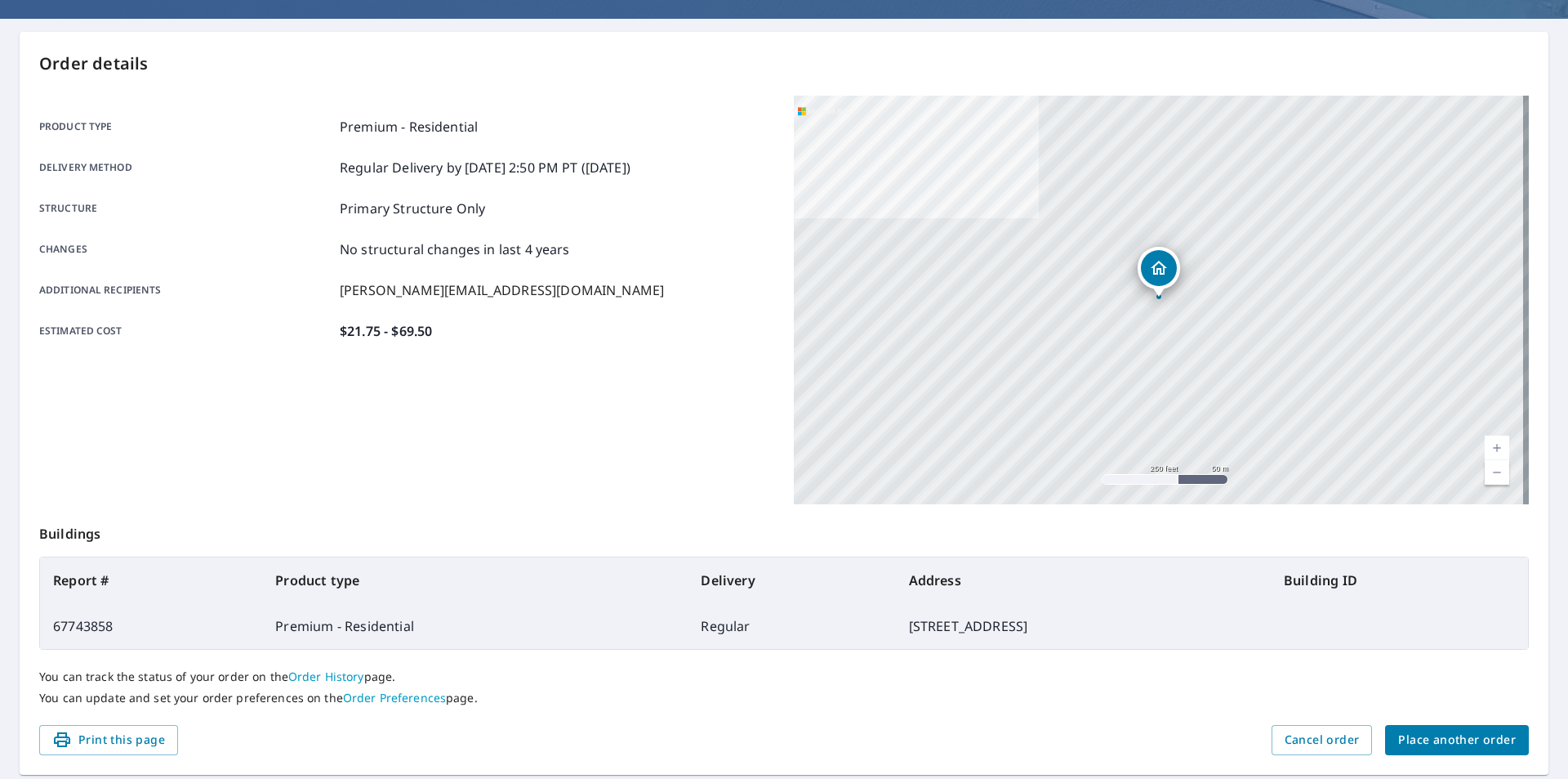
scroll to position [183, 0]
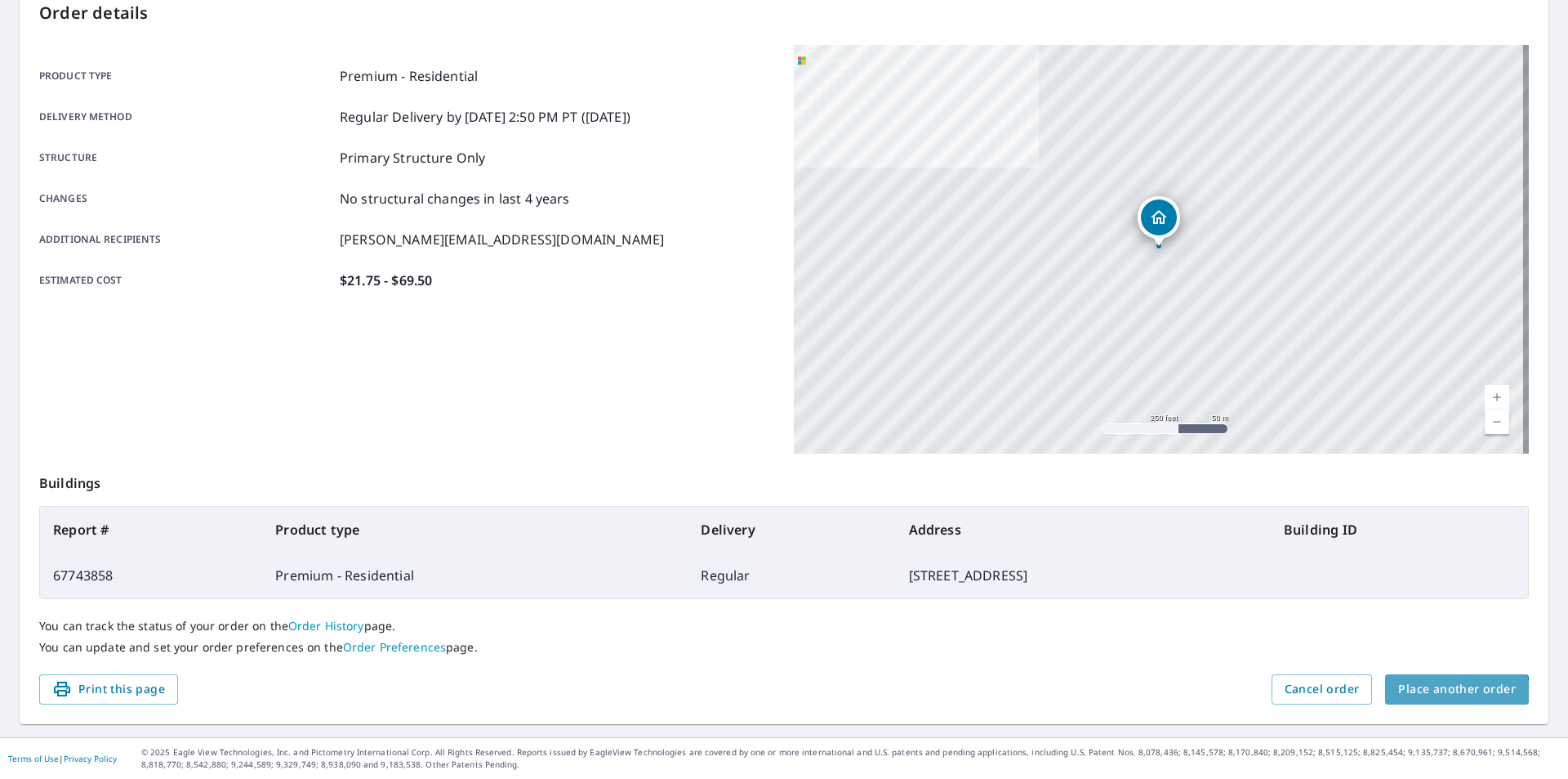
click at [1423, 699] on button "Place another order" at bounding box center [1457, 689] width 144 height 30
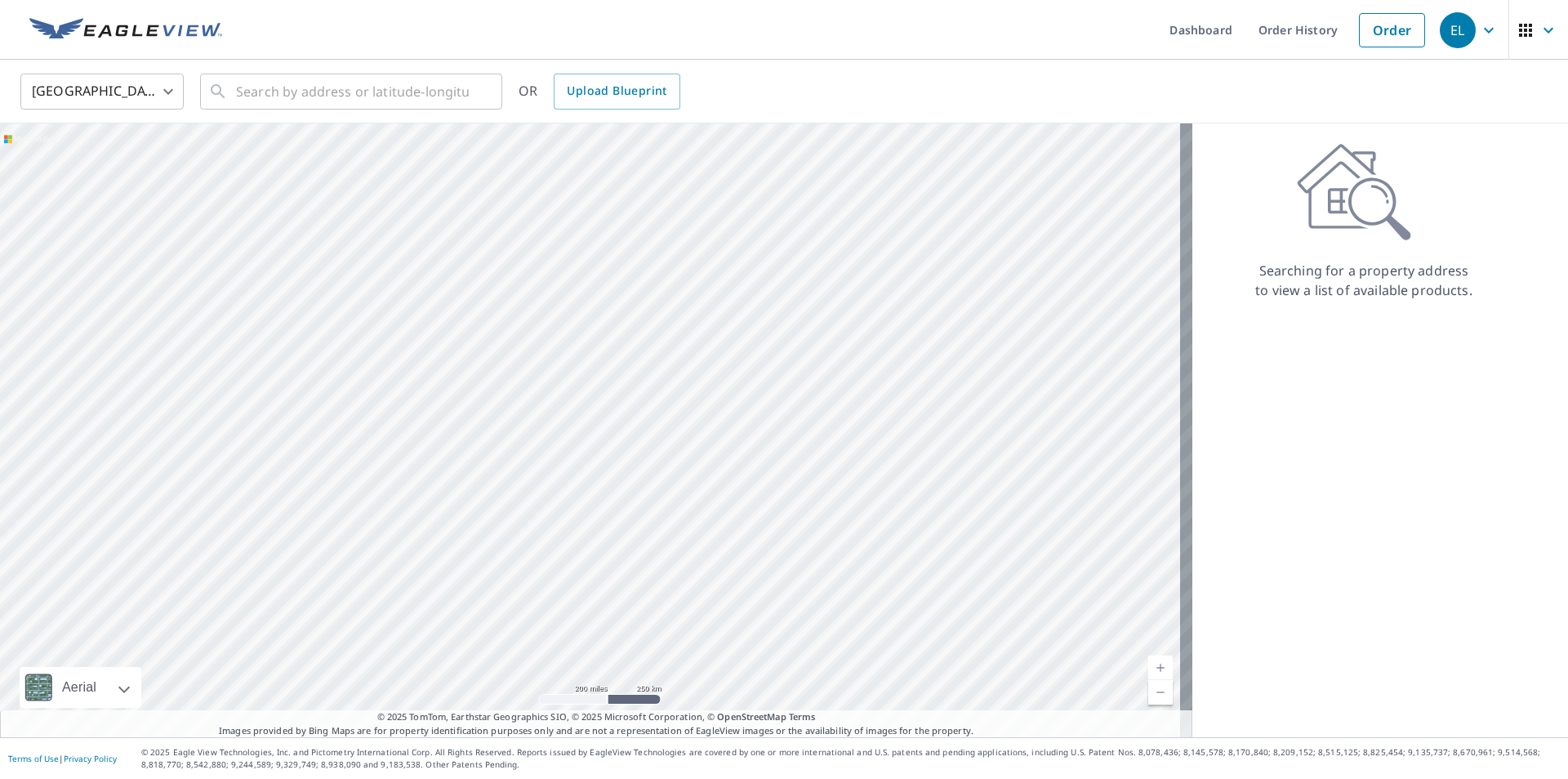
click at [135, 88] on body "EL EL Dashboard Order History Order EL United States US ​ ​ OR Upload Blueprint…" at bounding box center [784, 389] width 1568 height 779
click at [70, 166] on li "[GEOGRAPHIC_DATA]" at bounding box center [102, 165] width 163 height 29
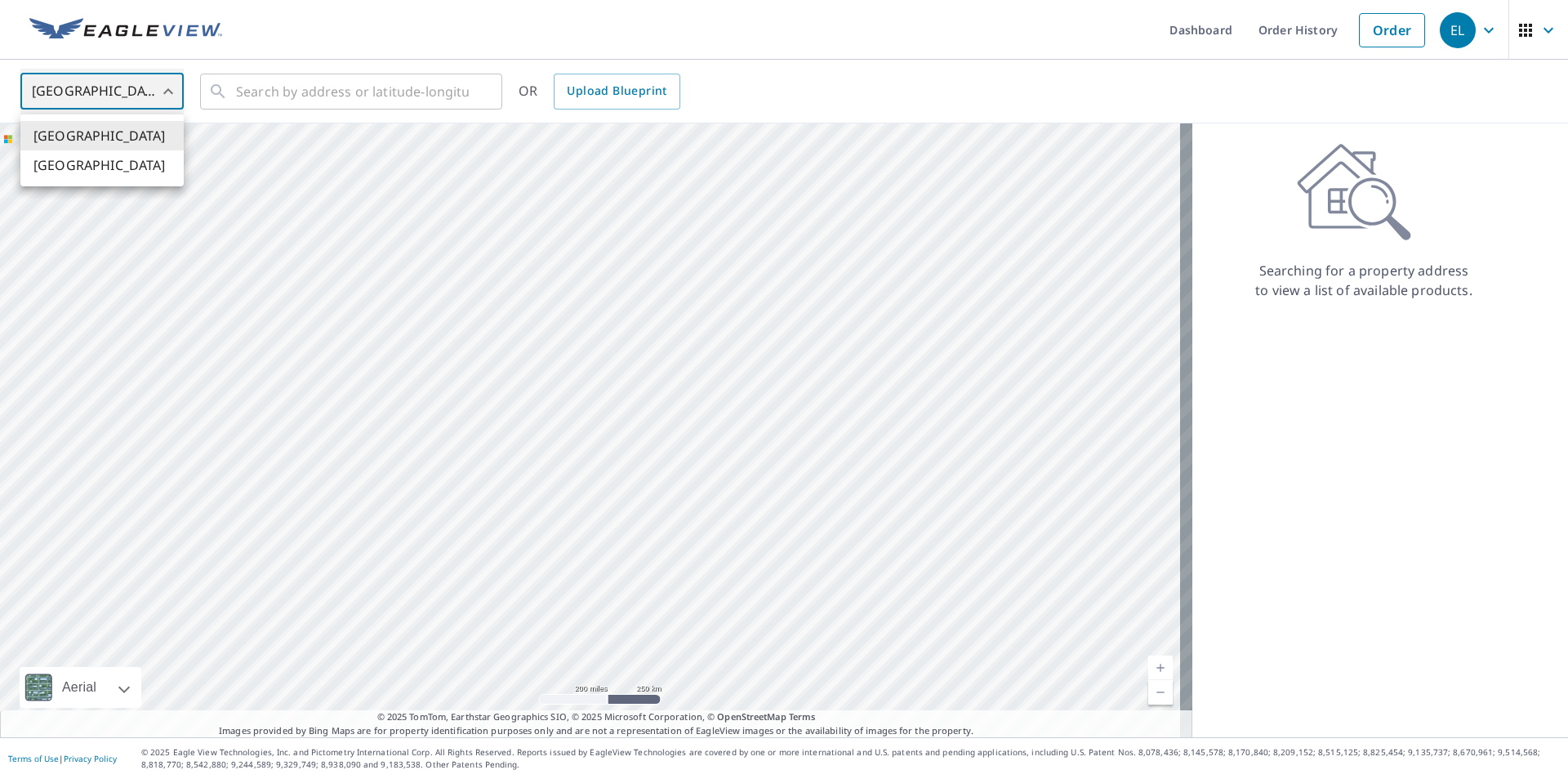
type input "CA"
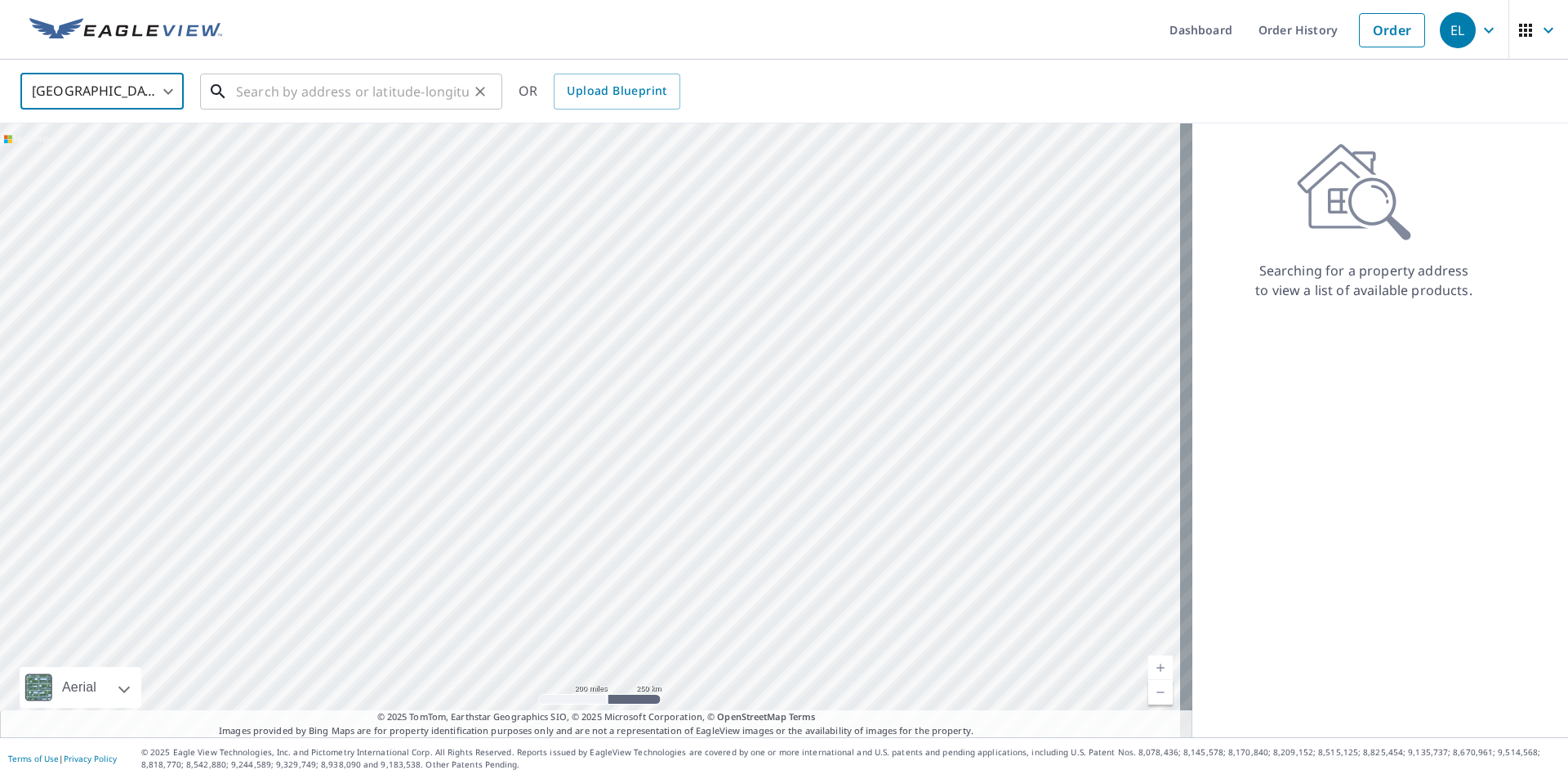
click at [372, 99] on input "text" at bounding box center [353, 91] width 233 height 46
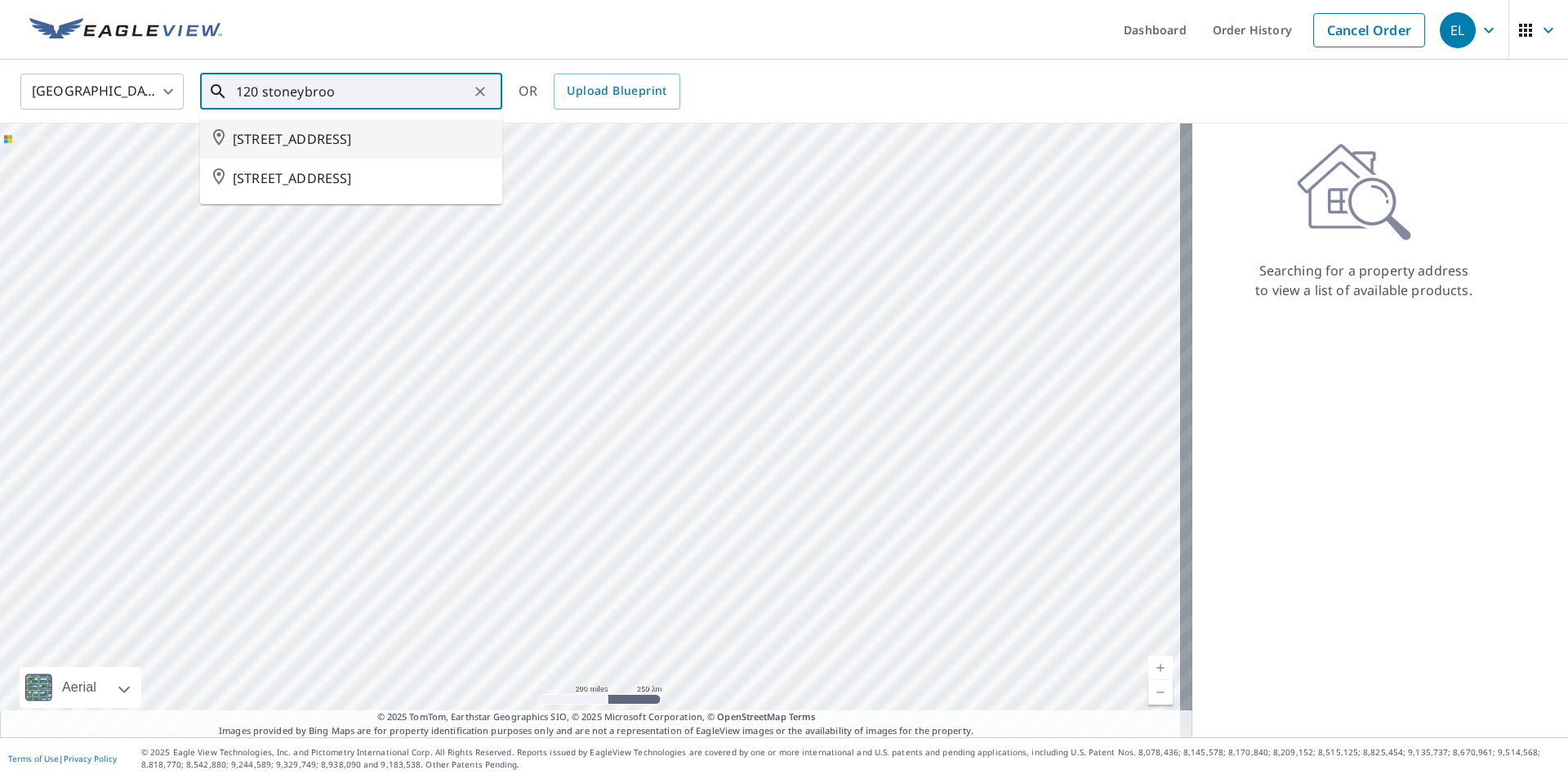
click at [401, 149] on span "120 STONEYBROOK CRES FREDERICTON NB E3B6Y5" at bounding box center [362, 139] width 257 height 19
type input "120 STONEYBROOK CRES FREDERICTON NB E3B6Y5"
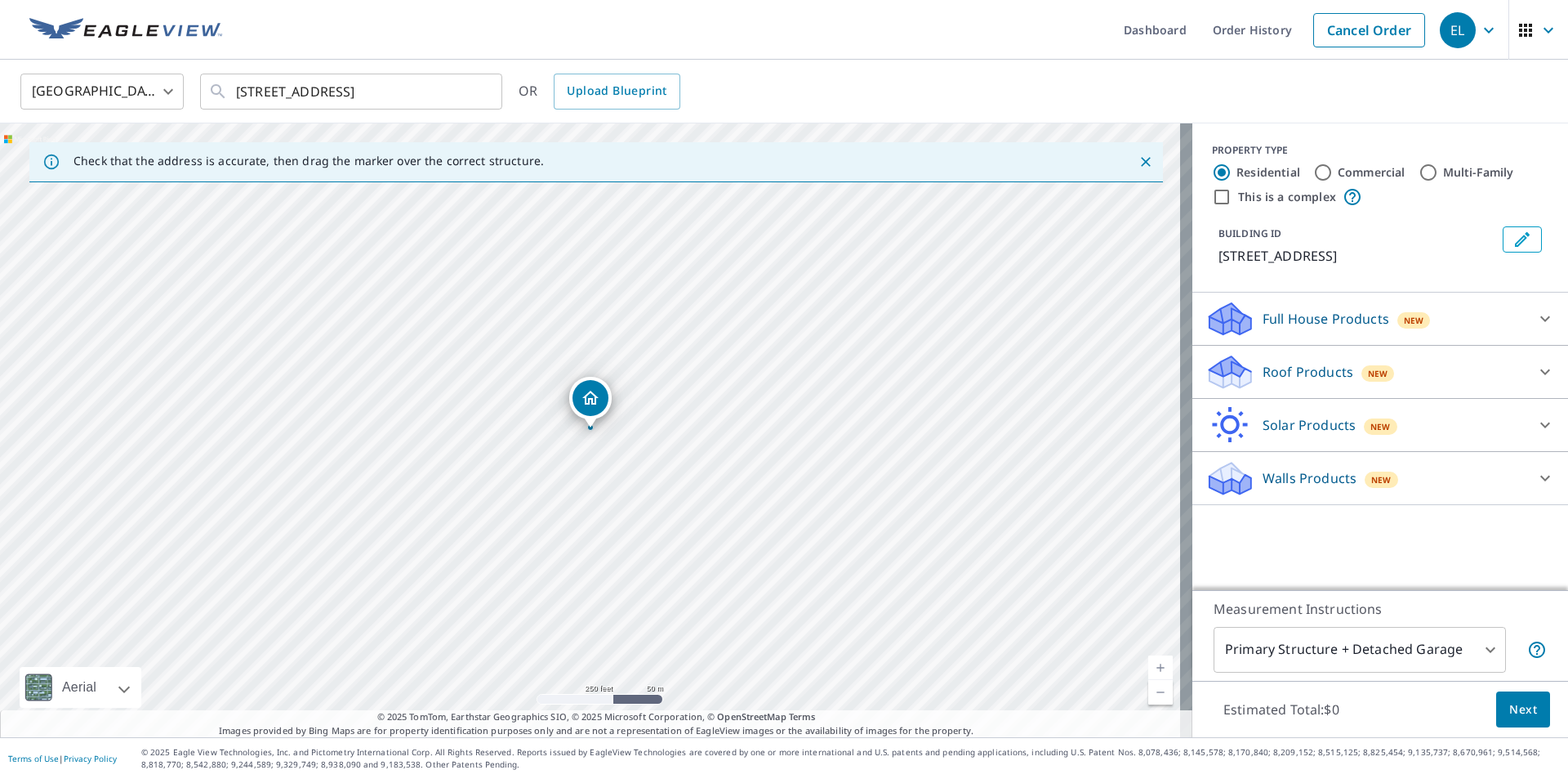
click at [1301, 392] on div "Roof Products New" at bounding box center [1365, 372] width 320 height 38
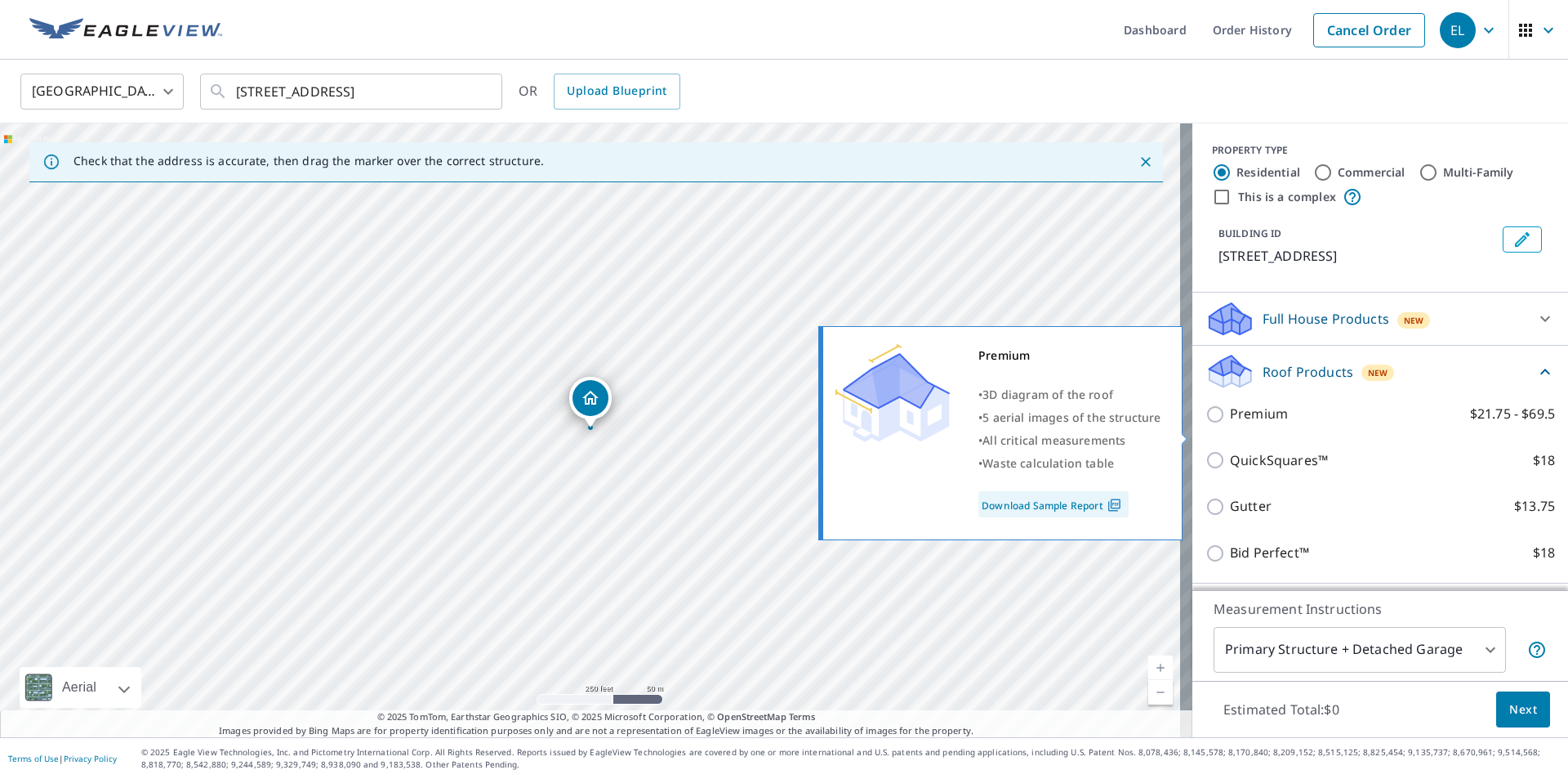
click at [1205, 424] on input "Premium $21.75 - $69.5" at bounding box center [1217, 414] width 24 height 19
checkbox input "true"
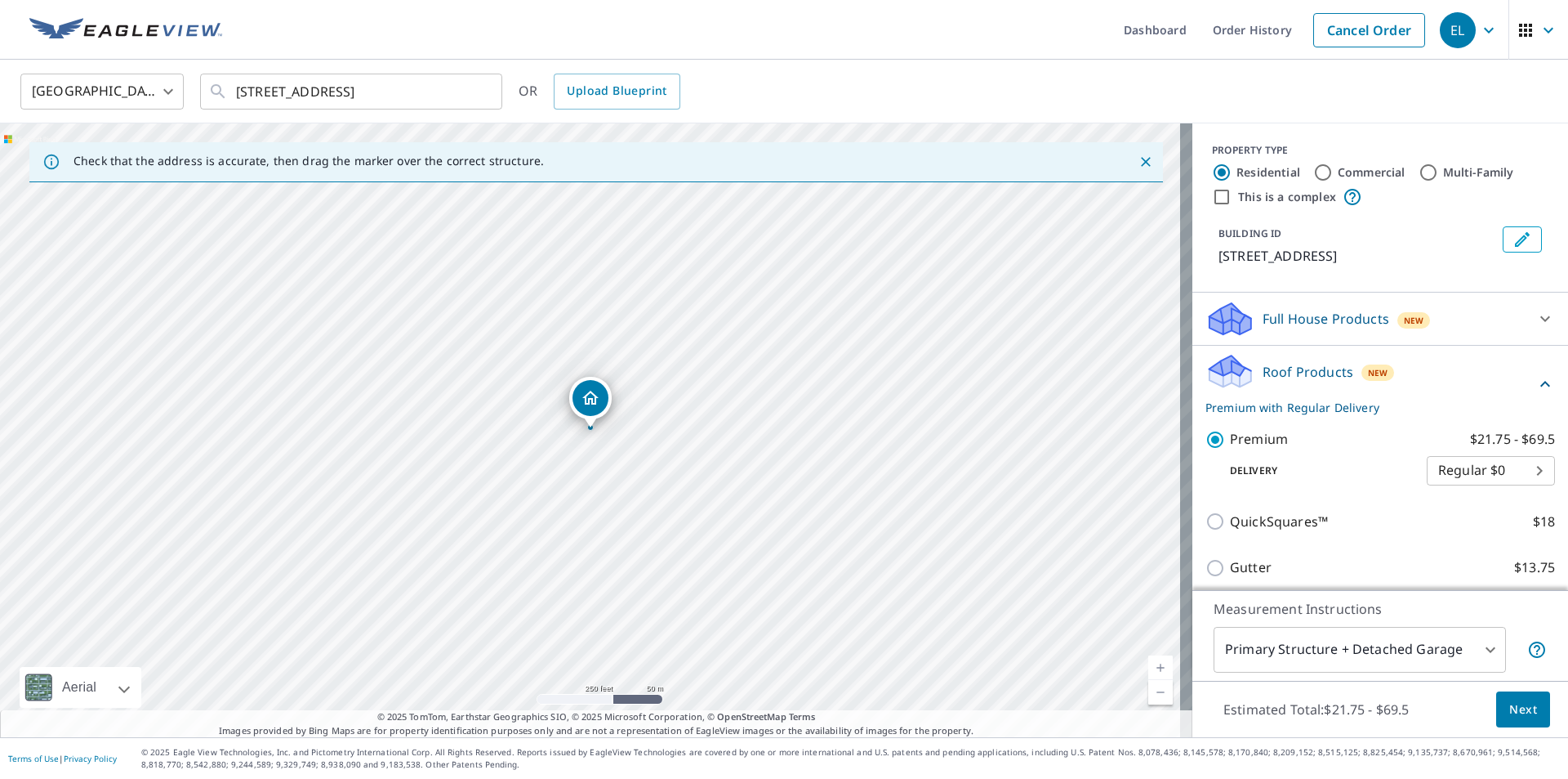
drag, startPoint x: 1212, startPoint y: 437, endPoint x: 1224, endPoint y: 438, distance: 12.0
click at [1211, 437] on div "Premium $21.75 - $69.5 Delivery Regular $0 8 ​" at bounding box center [1380, 457] width 350 height 83
click at [1407, 651] on body "EL EL Dashboard Order History Cancel Order EL Canada CA ​ 120 STONEYBROOK CRES …" at bounding box center [784, 389] width 1568 height 779
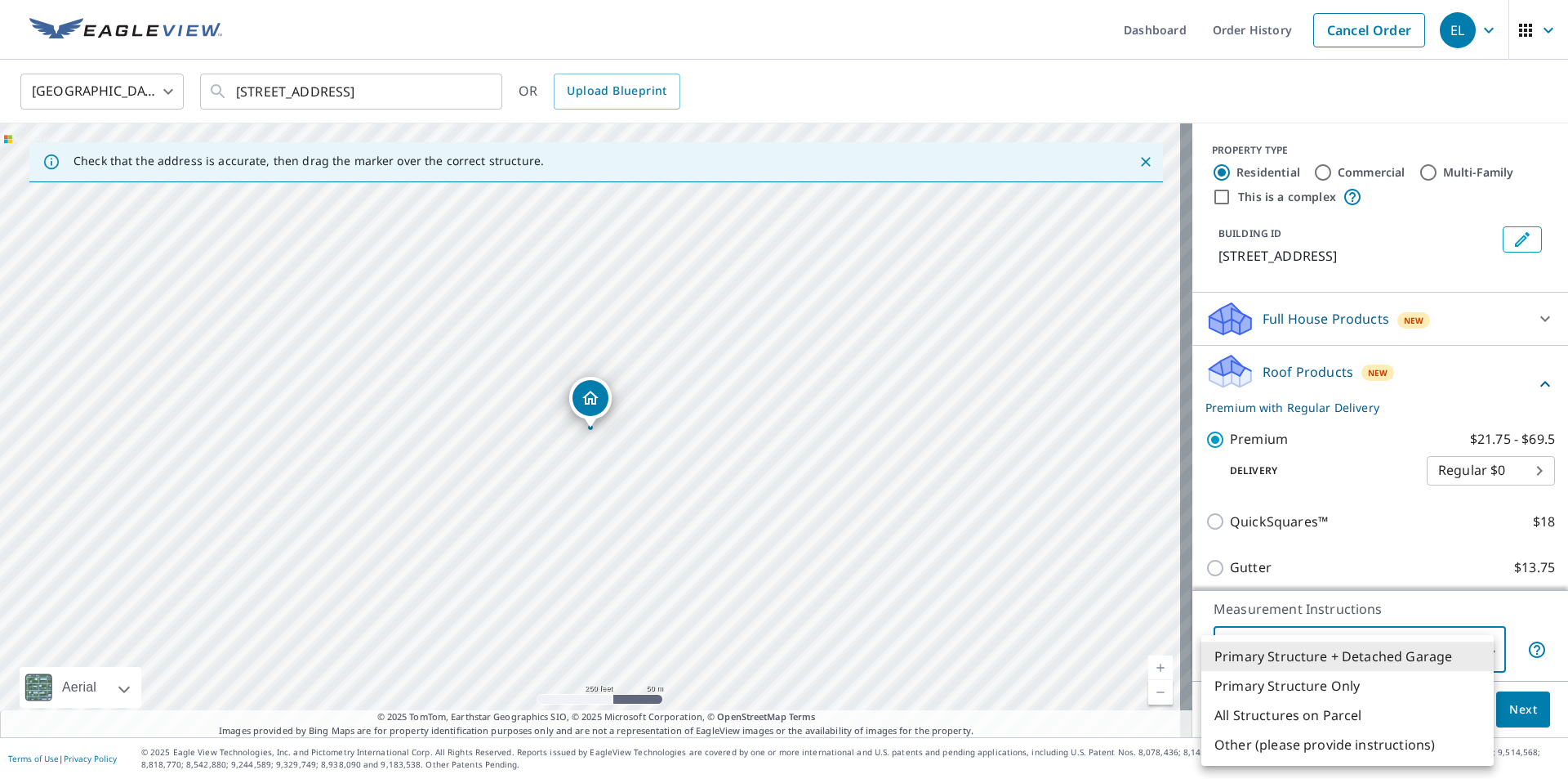
click at [1323, 687] on li "Primary Structure Only" at bounding box center [1347, 686] width 293 height 29
type input "2"
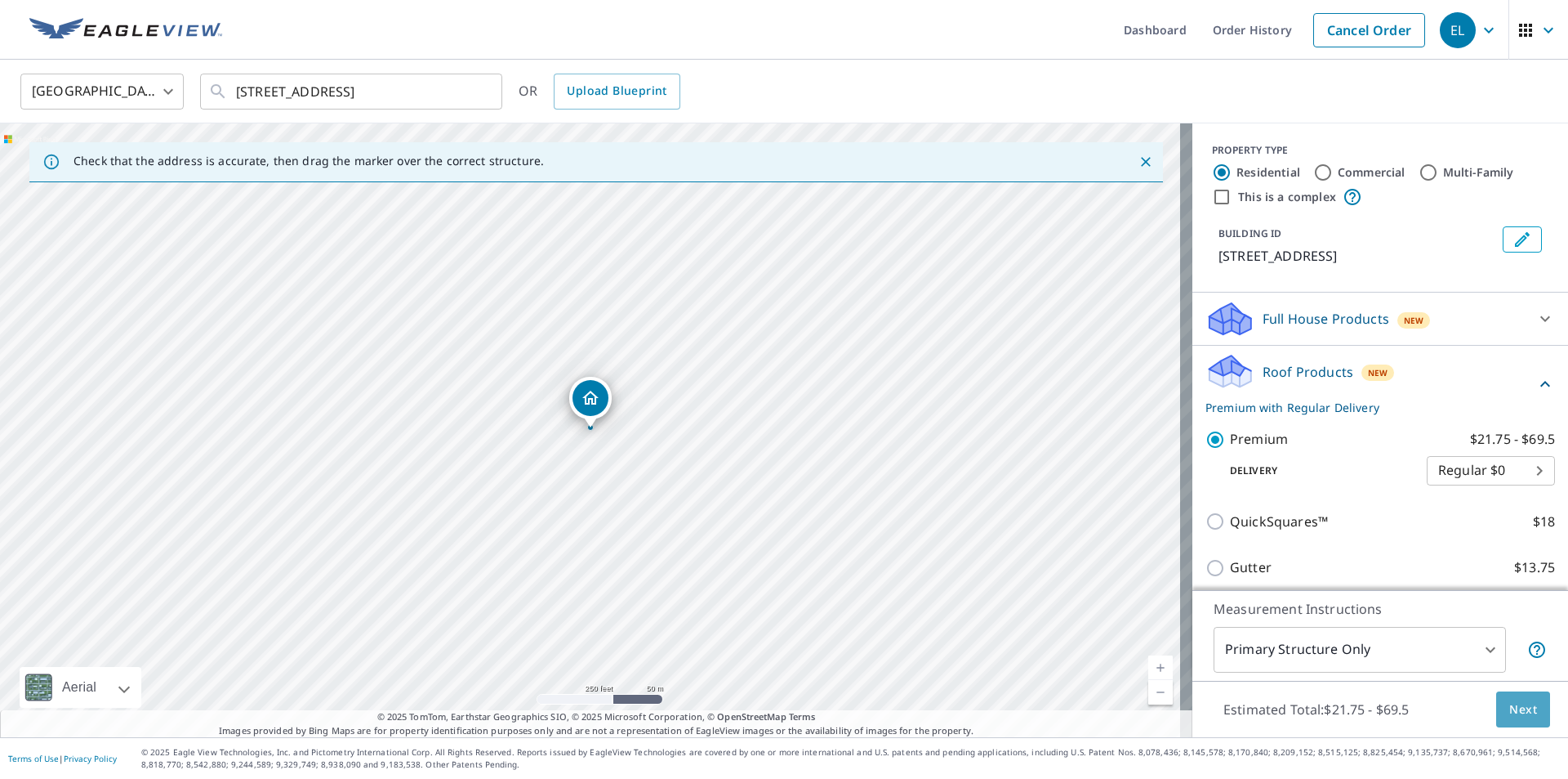
click at [1529, 710] on button "Next" at bounding box center [1523, 710] width 53 height 37
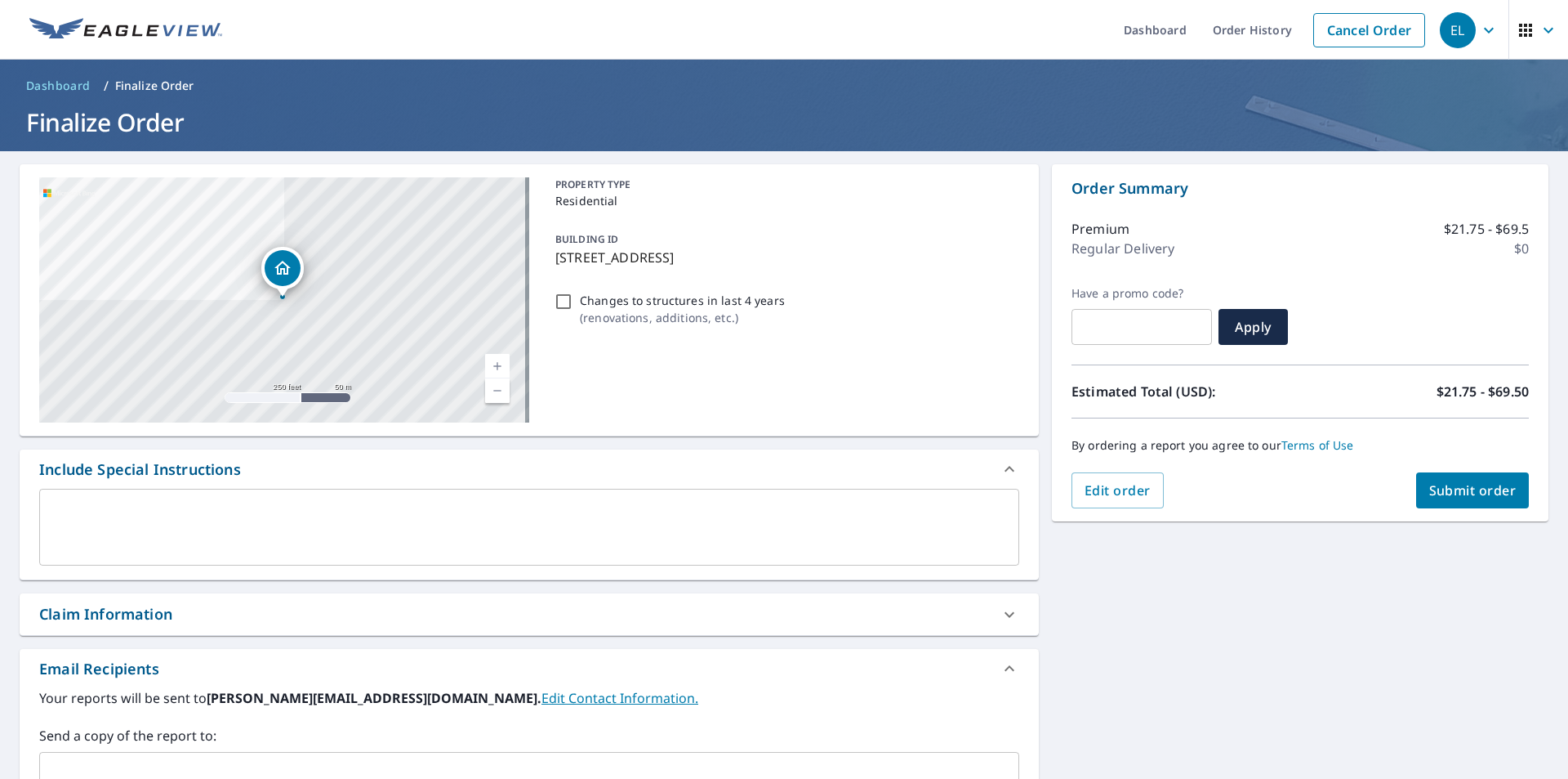
scroll to position [245, 0]
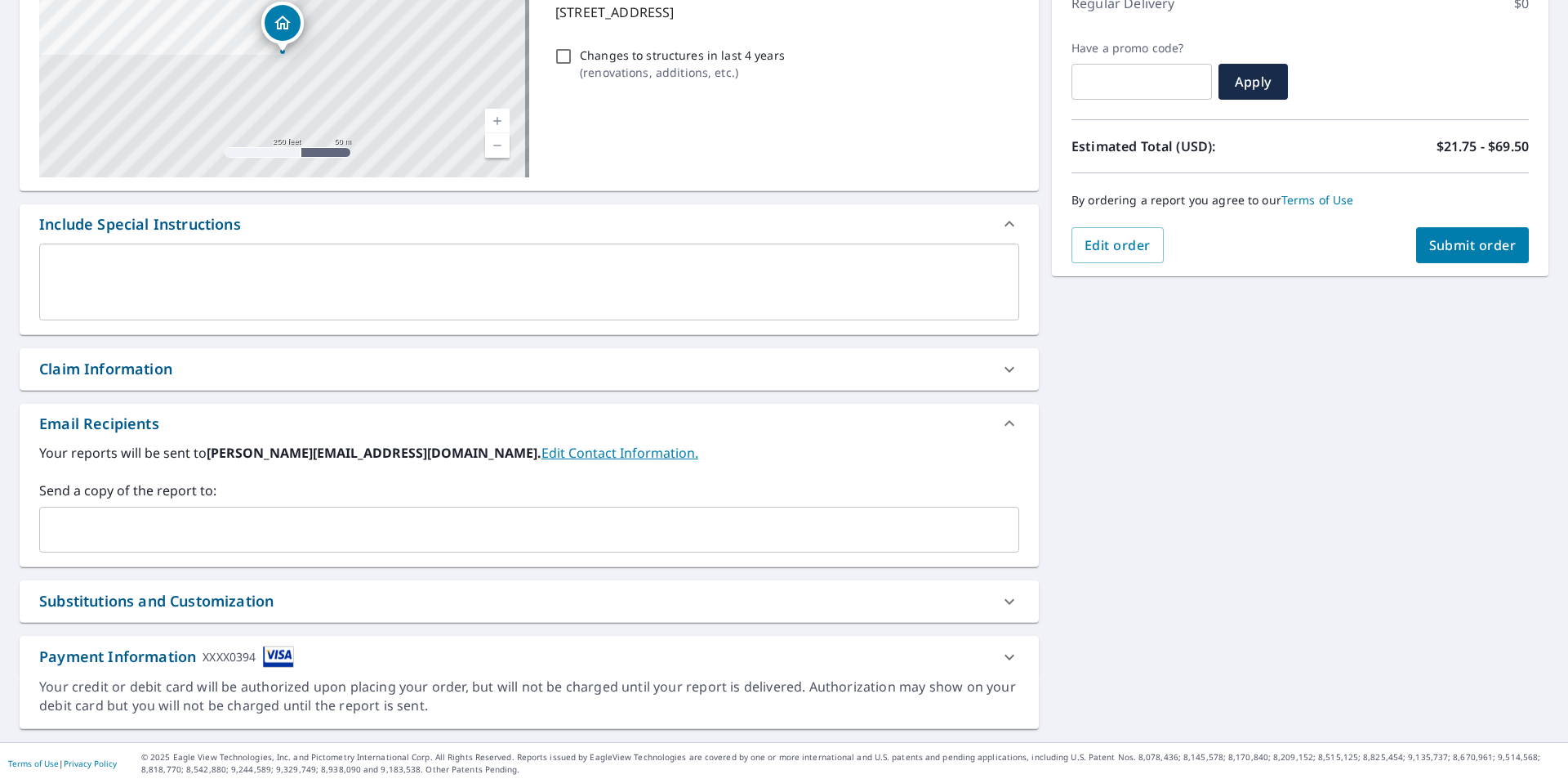
click at [143, 517] on input "text" at bounding box center [517, 530] width 941 height 31
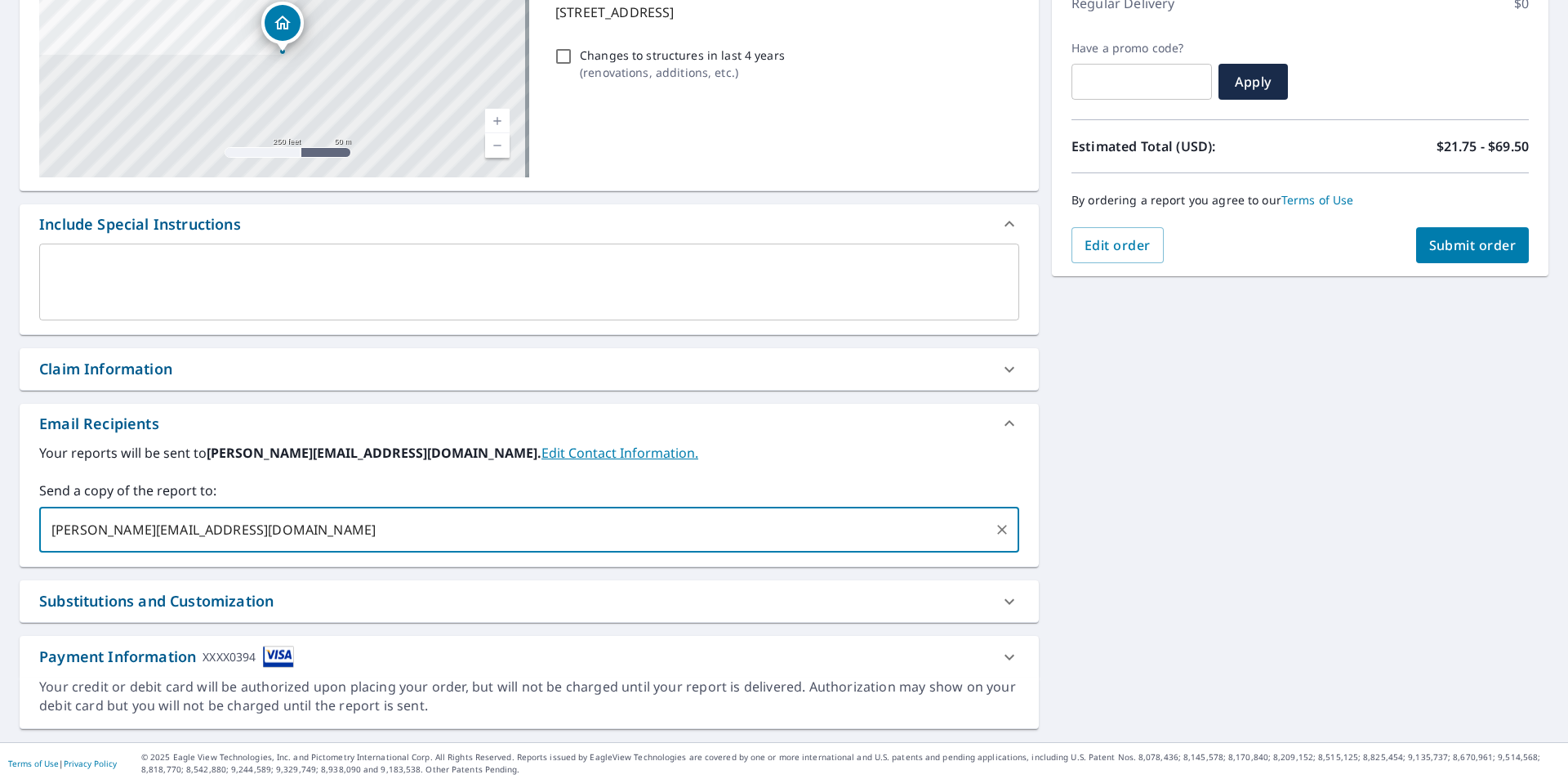
type input "christina.jlroofing@gmail.com"
click at [1430, 249] on span "Submit order" at bounding box center [1474, 245] width 87 height 18
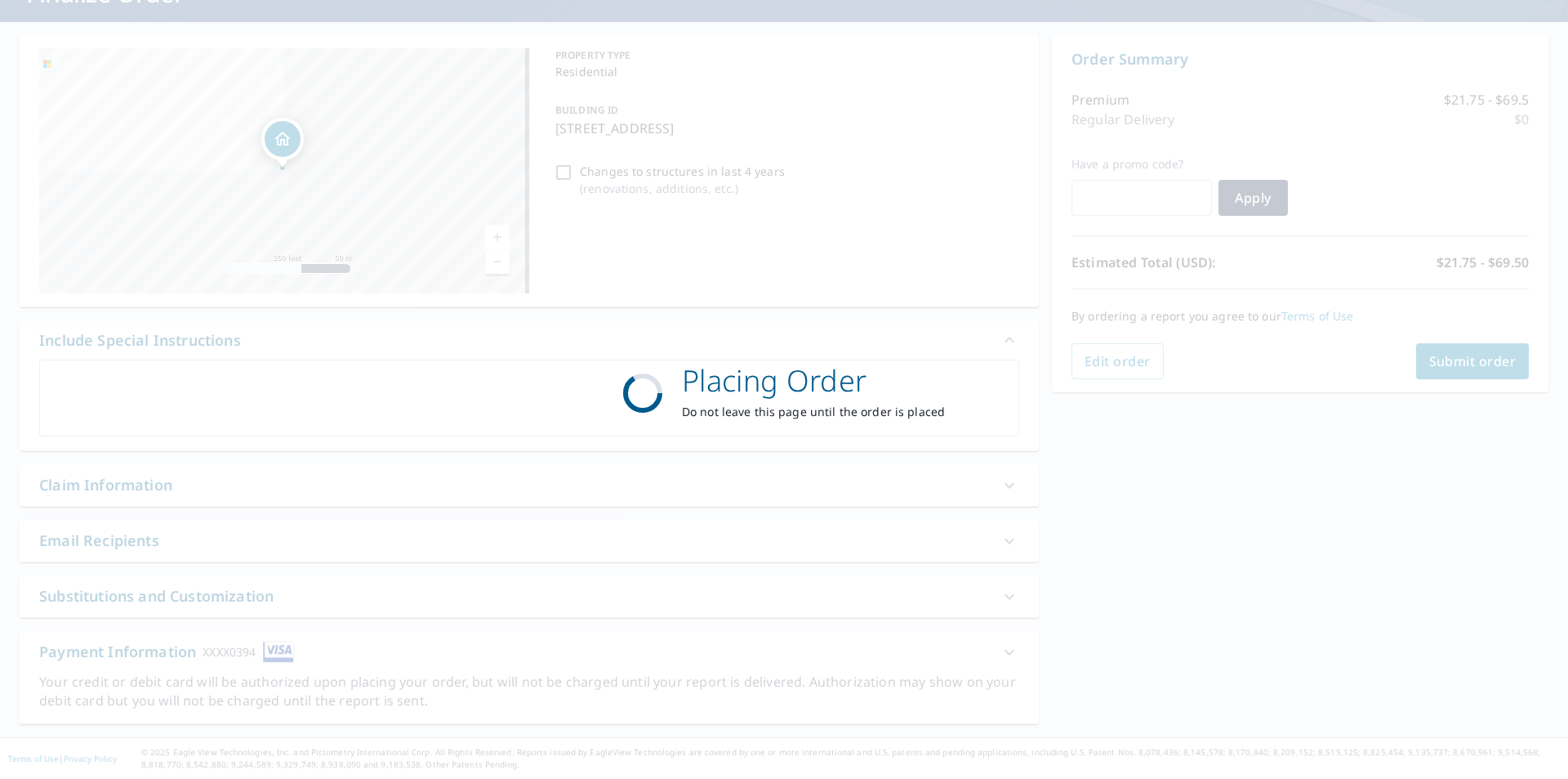
scroll to position [129, 0]
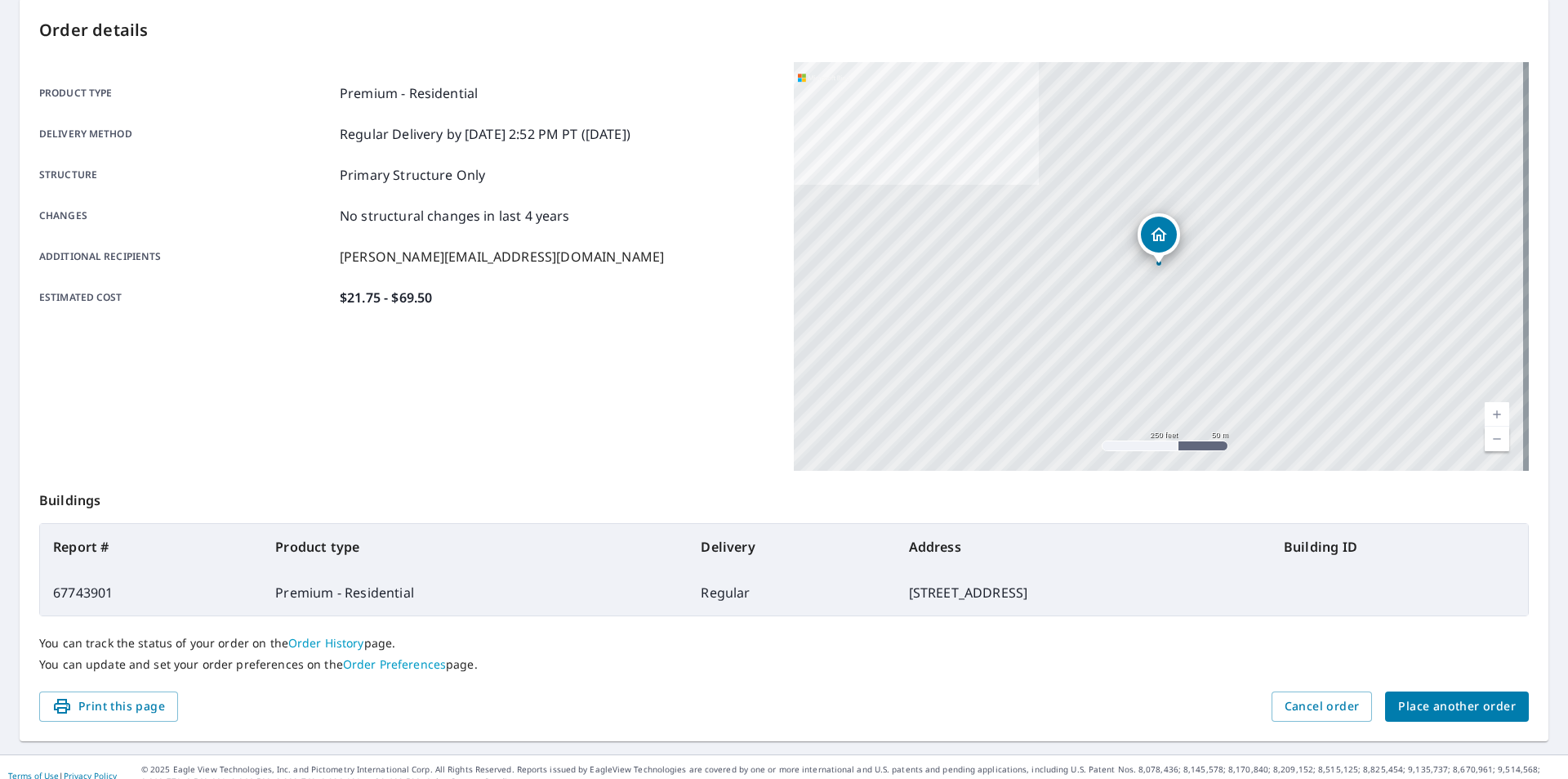
scroll to position [183, 0]
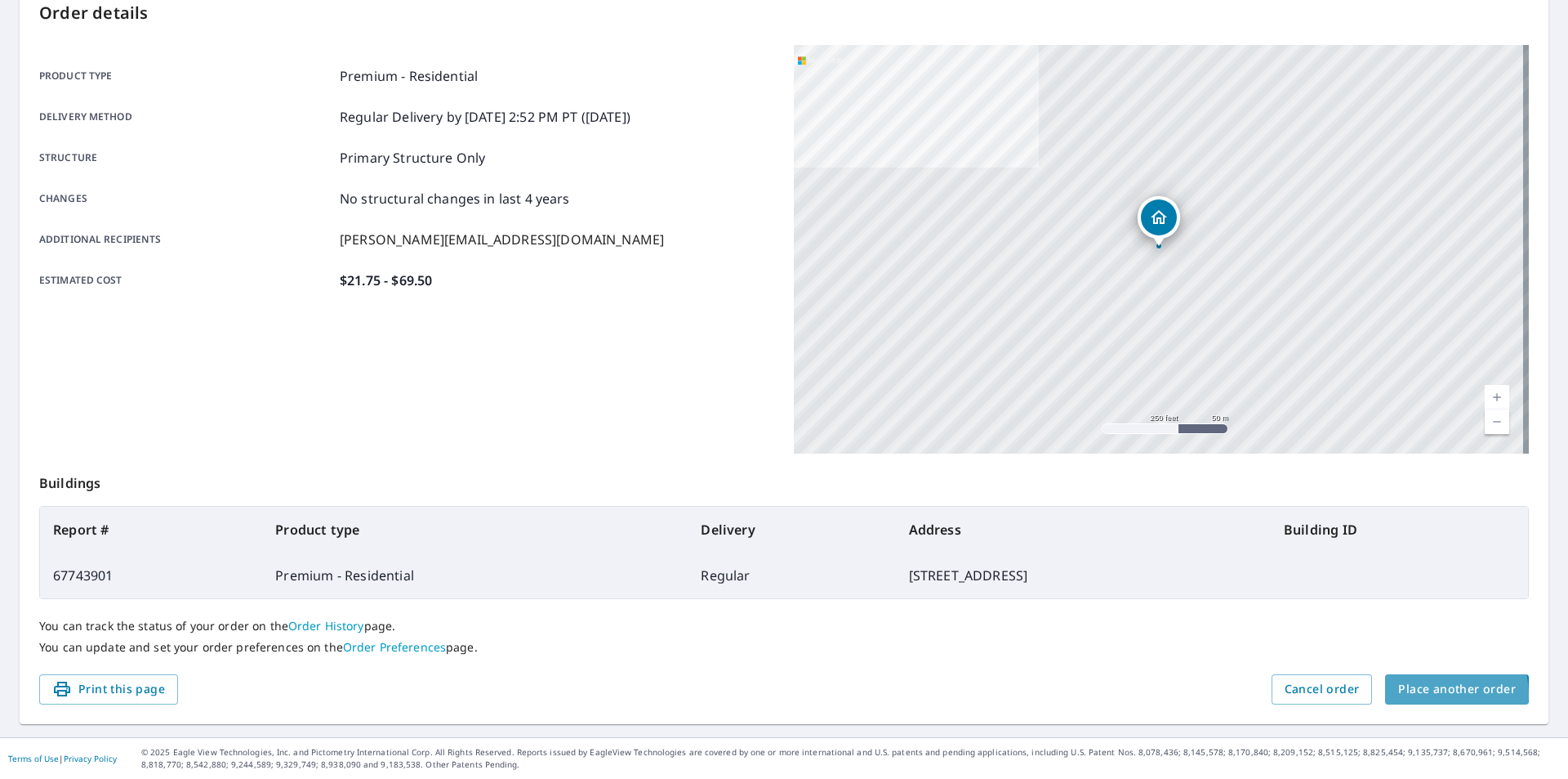
click at [1430, 693] on span "Place another order" at bounding box center [1457, 689] width 118 height 20
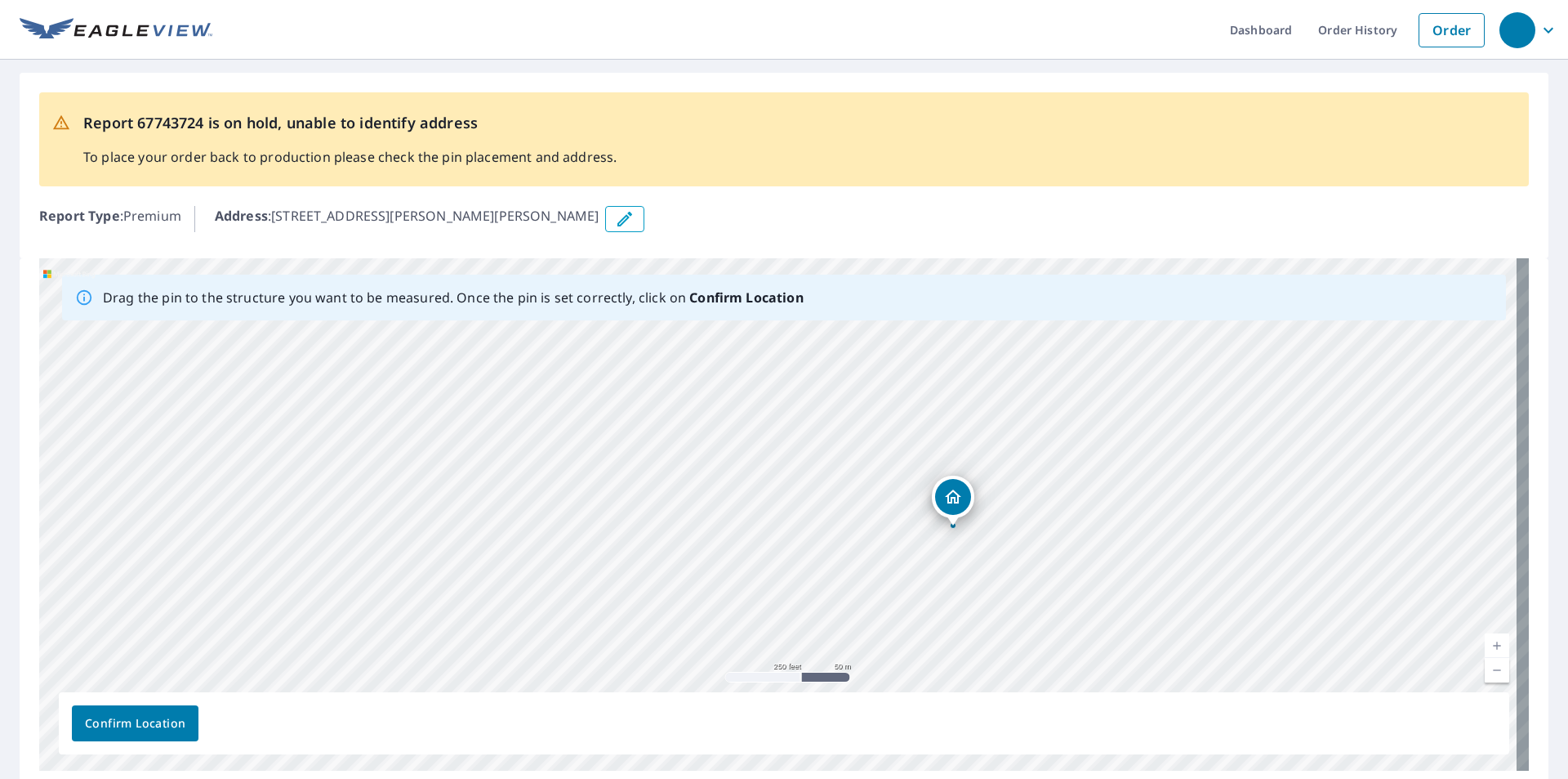
drag, startPoint x: 936, startPoint y: 489, endPoint x: 1125, endPoint y: 489, distance: 189.0
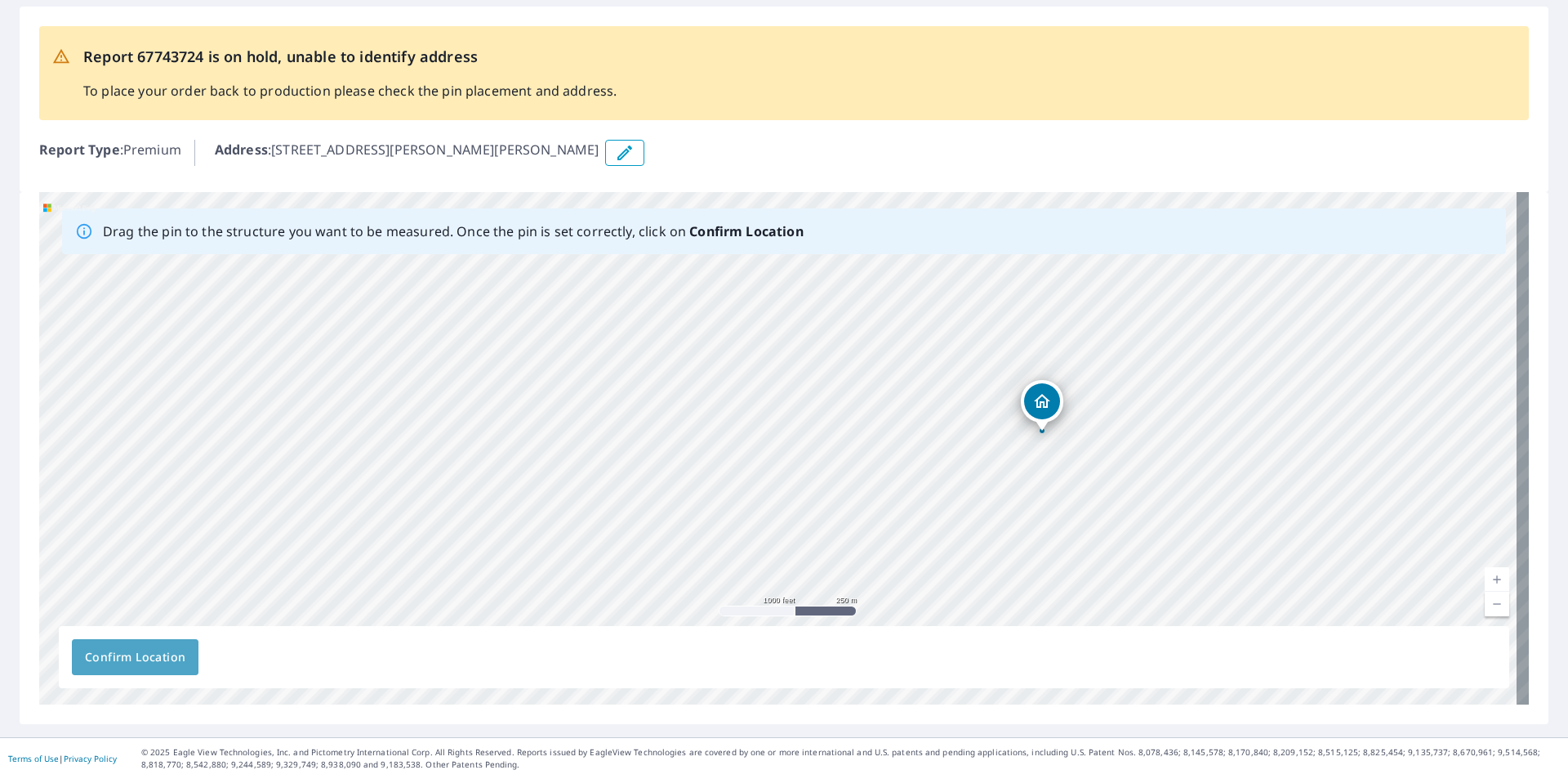
click at [161, 648] on span "Confirm Location" at bounding box center [134, 657] width 100 height 20
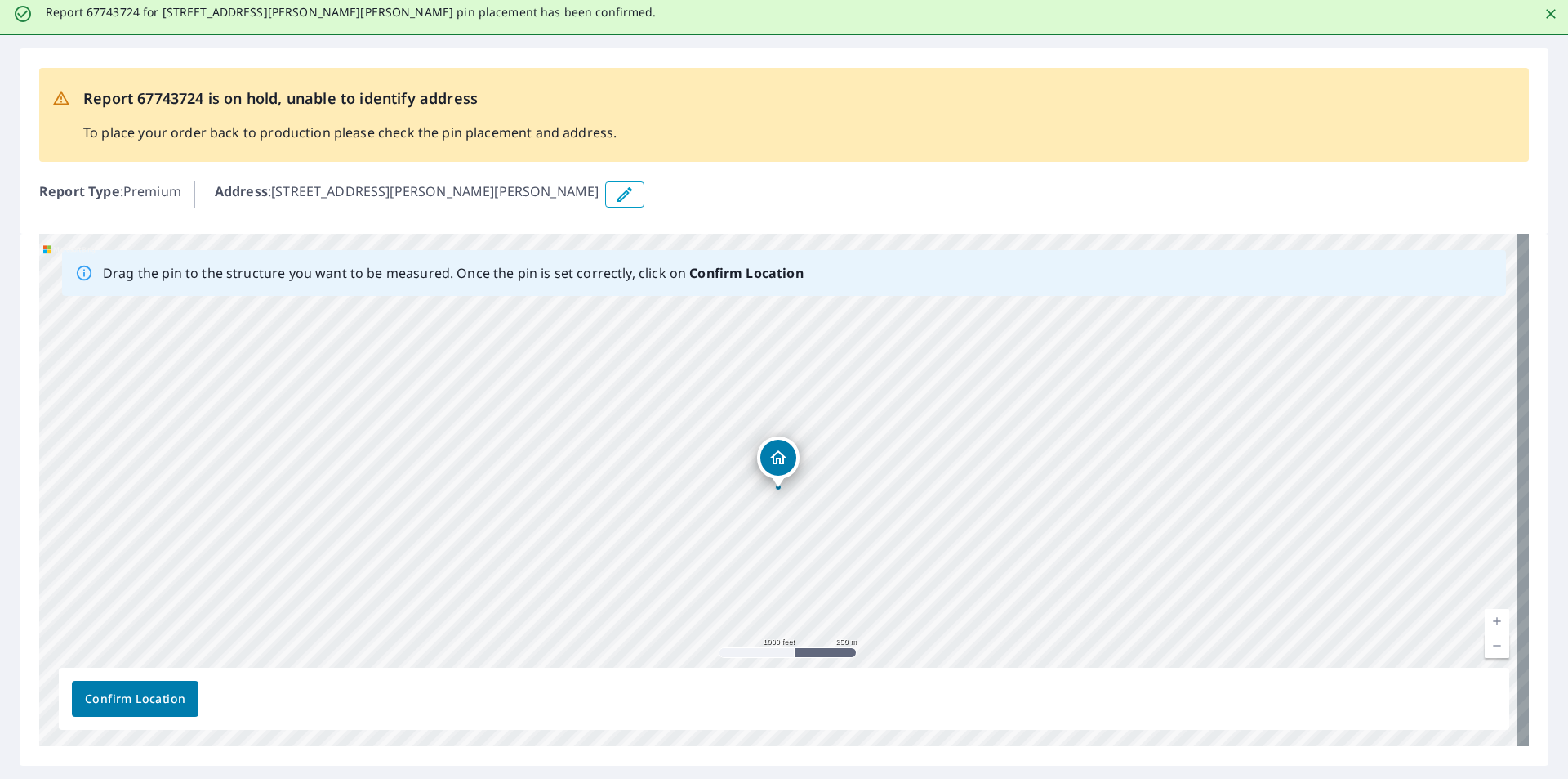
scroll to position [0, 0]
